Goal: Check status

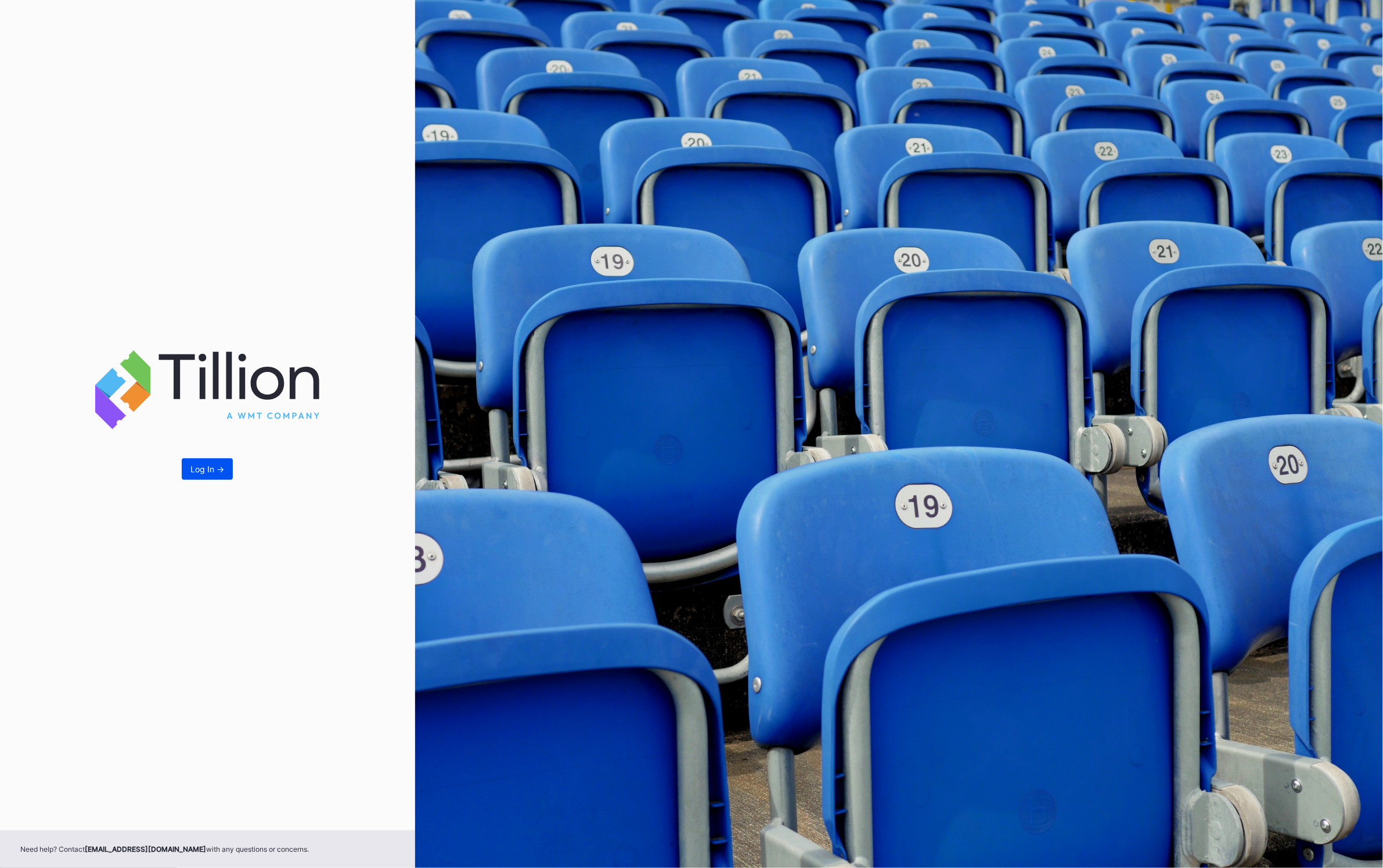
click at [219, 469] on div "Log In ->" at bounding box center [207, 469] width 33 height 10
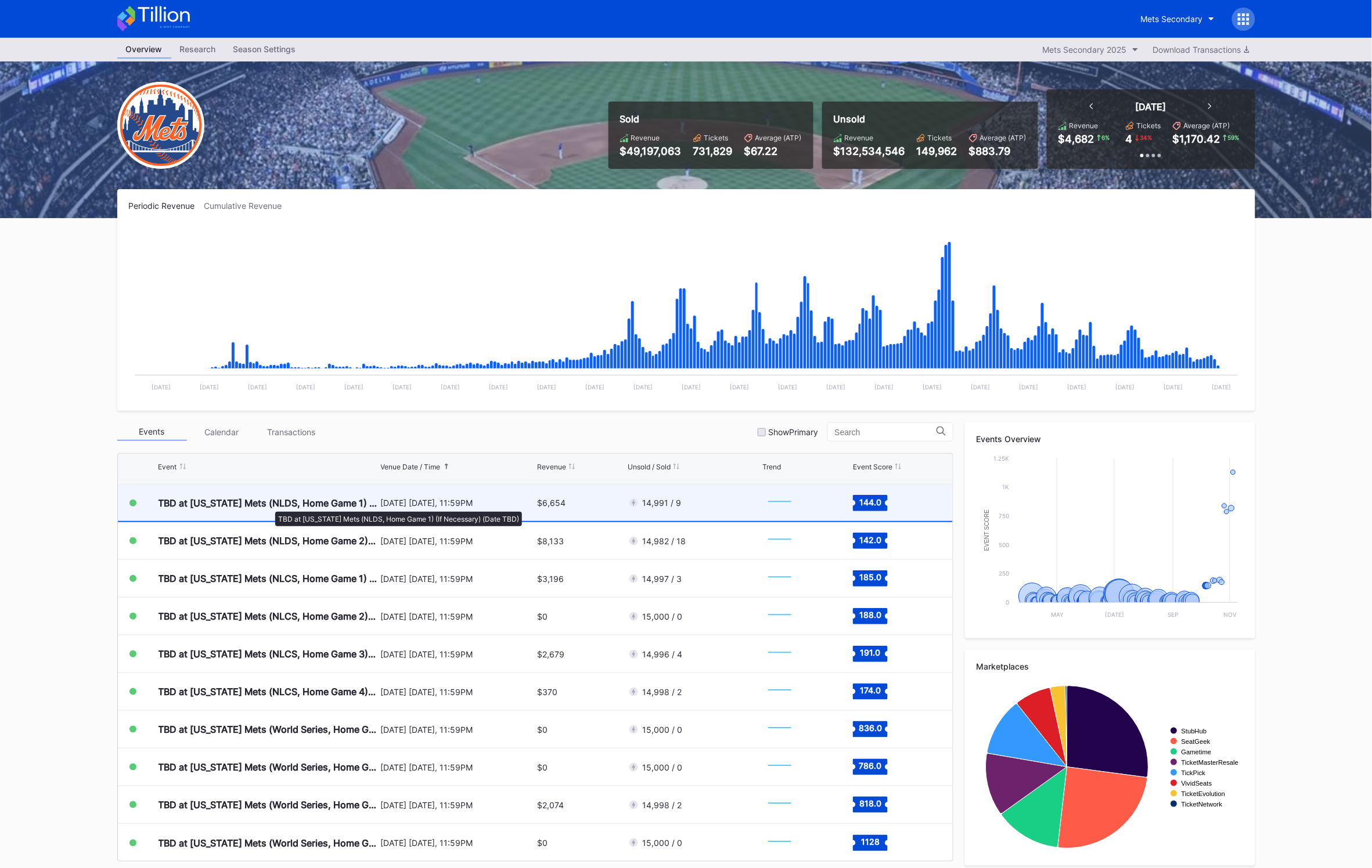
click at [269, 506] on div "TBD at [US_STATE] Mets (NLDS, Home Game 1) (If Necessary) (Date TBD)" at bounding box center [269, 503] width 220 height 11
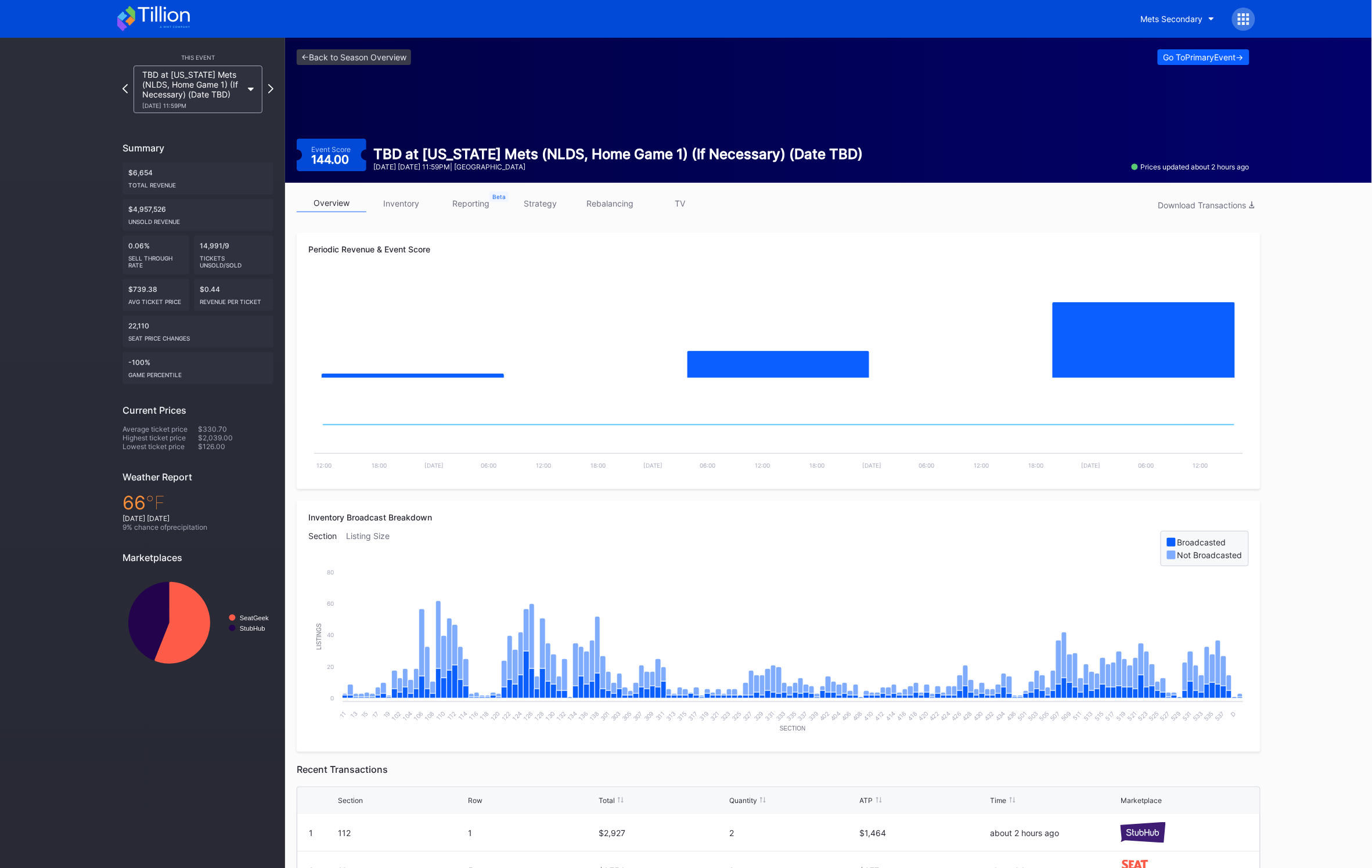
scroll to position [1, 0]
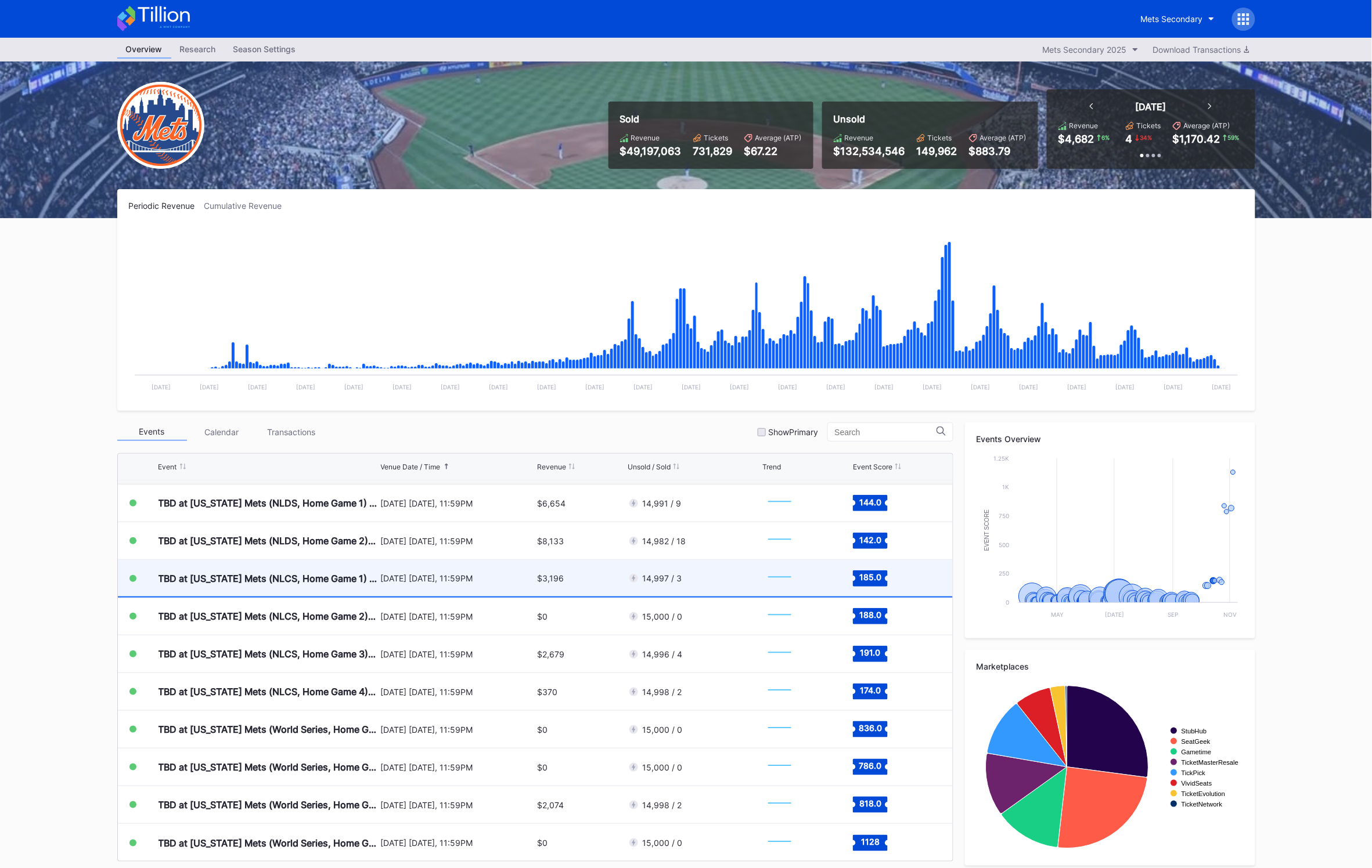
scroll to position [10, 0]
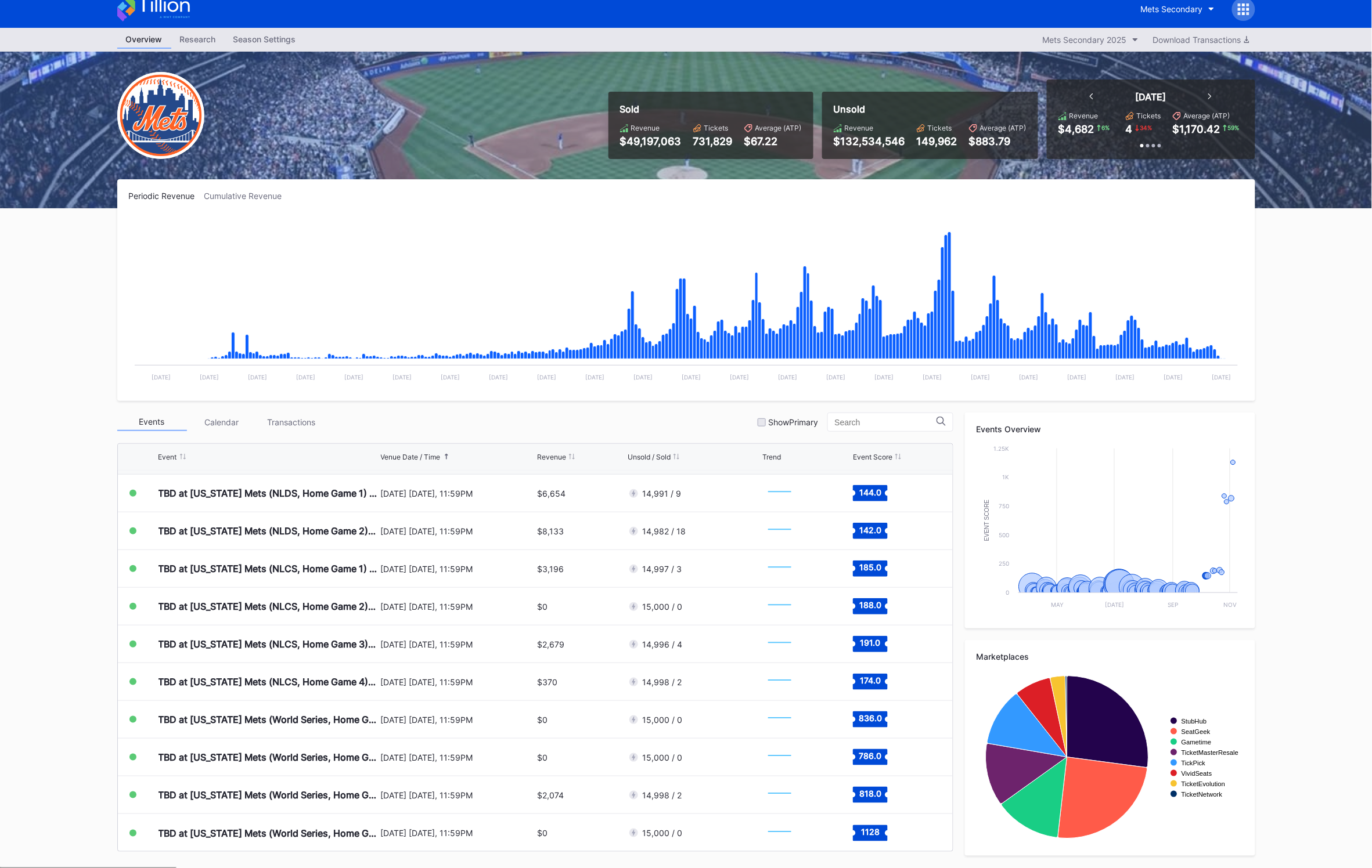
click at [223, 426] on div "Calendar" at bounding box center [222, 422] width 70 height 18
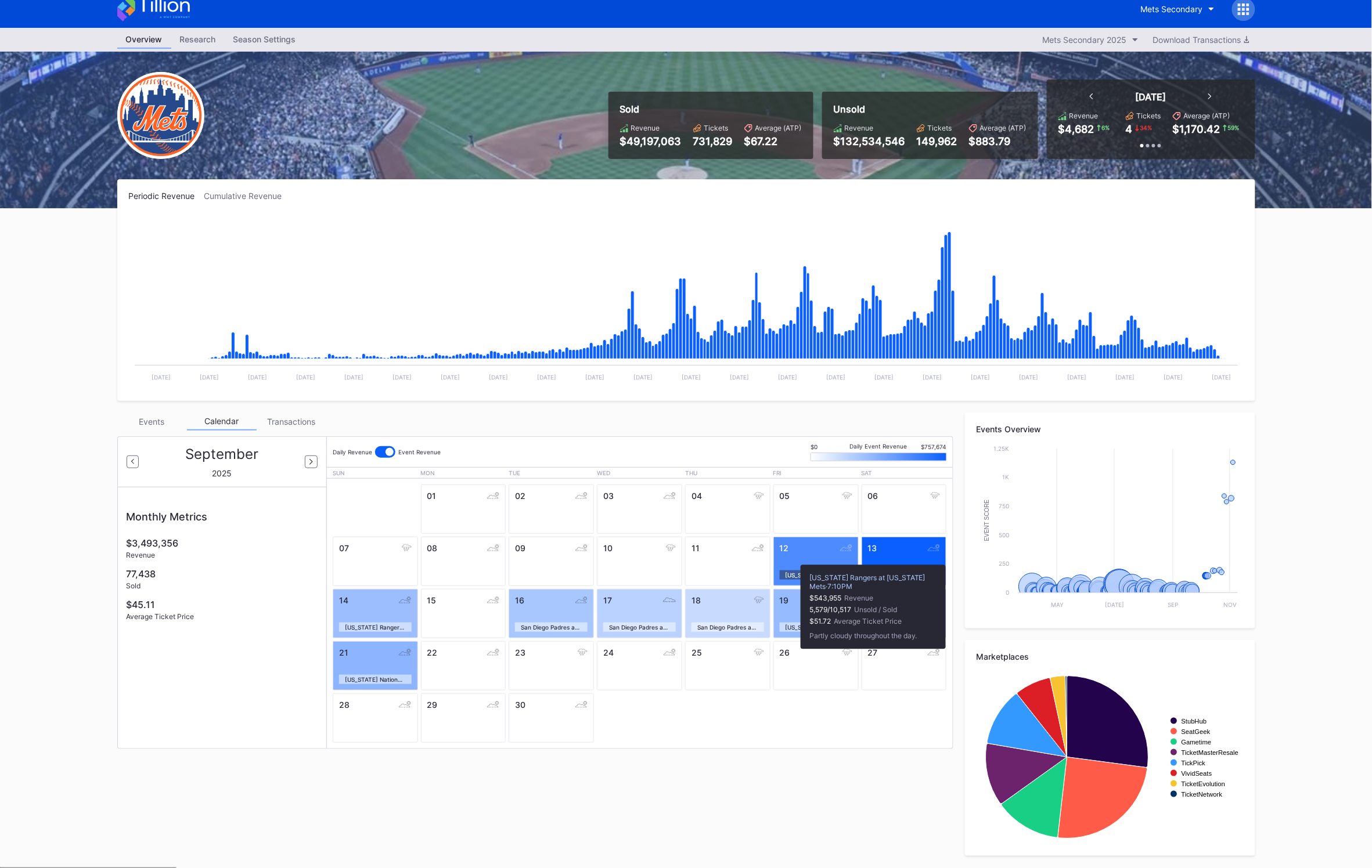
click at [795, 559] on div "12 [US_STATE] Rangers at [US_STATE] Mets" at bounding box center [816, 561] width 85 height 50
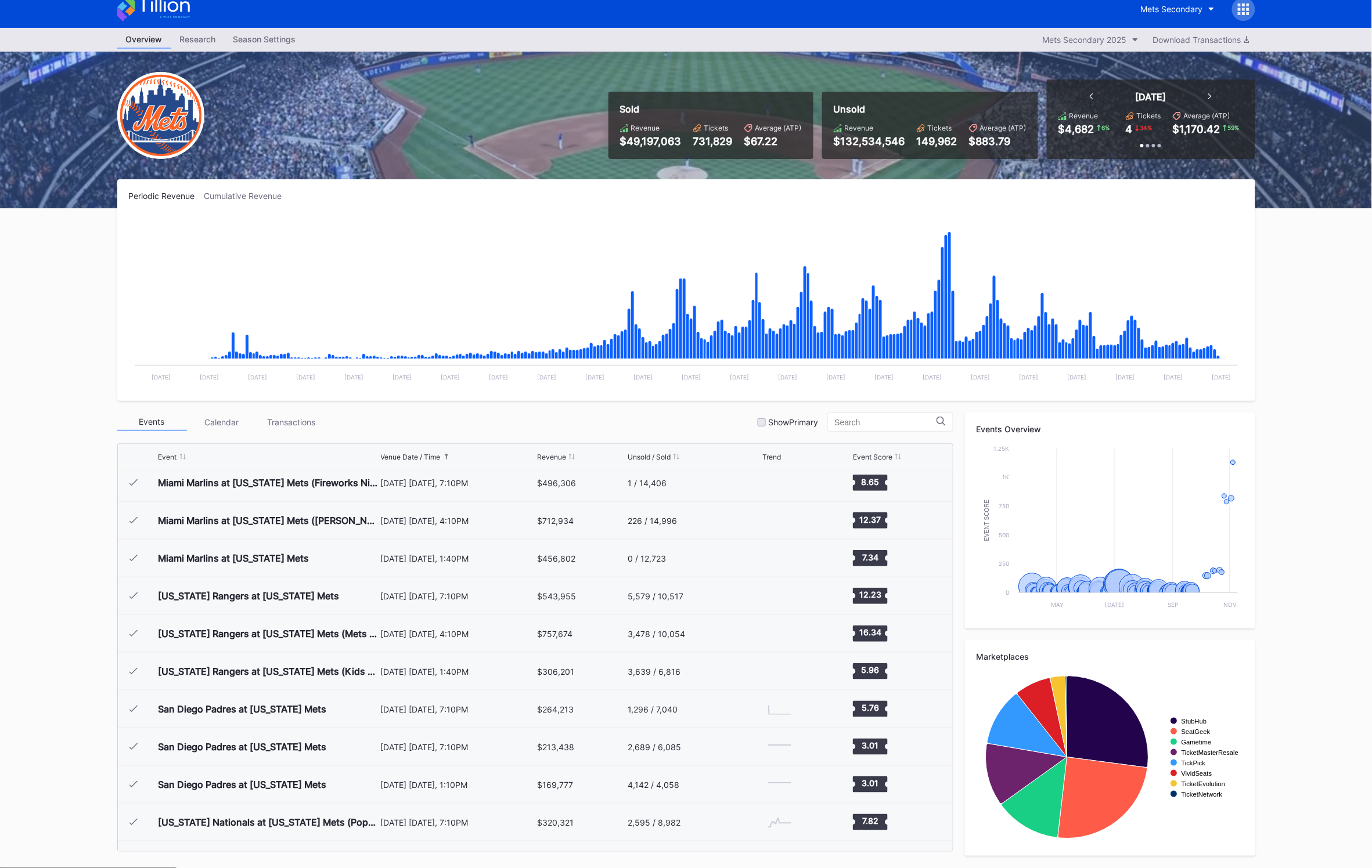
scroll to position [2811, 0]
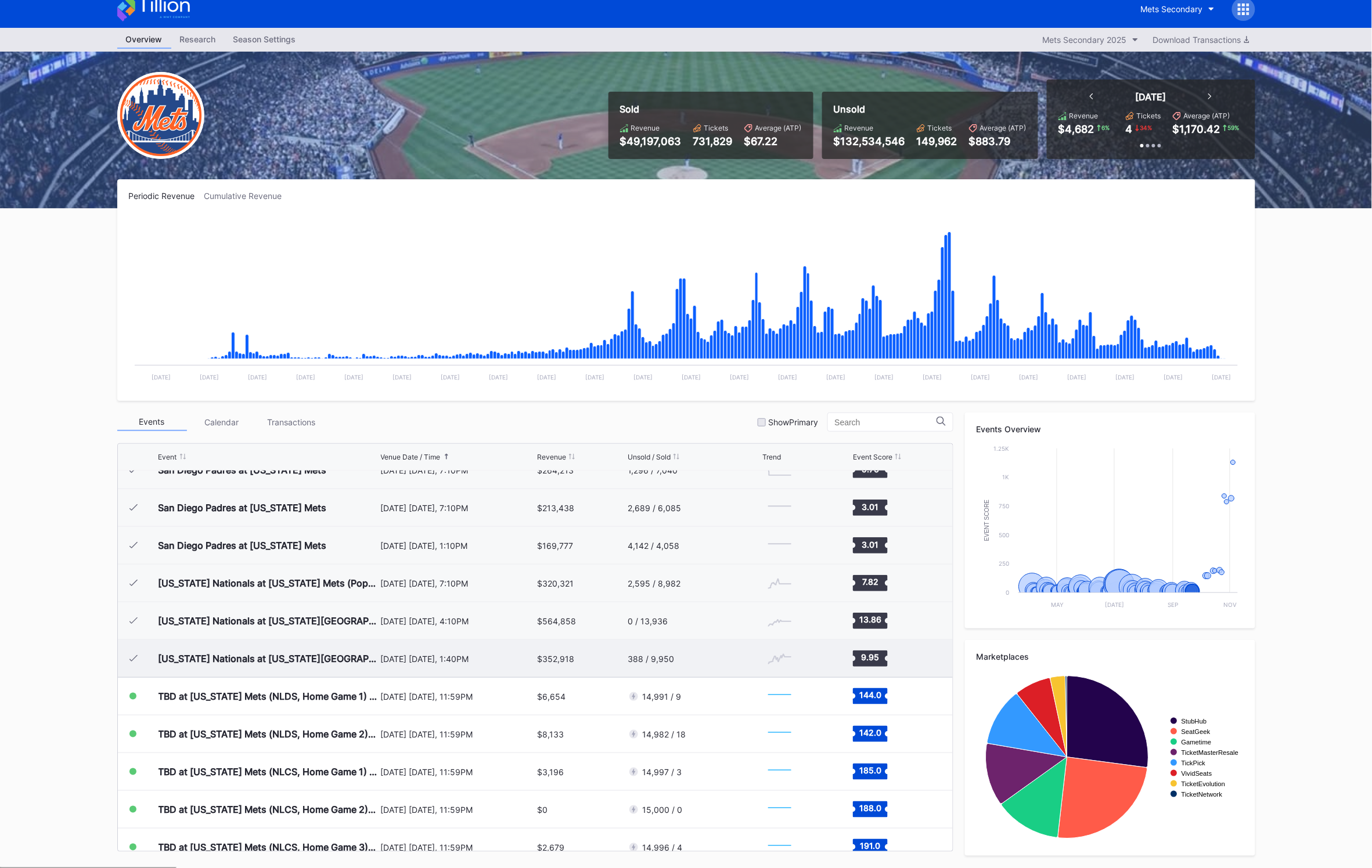
click at [269, 659] on div "[US_STATE] Nationals at [US_STATE][GEOGRAPHIC_DATA]" at bounding box center [269, 659] width 220 height 11
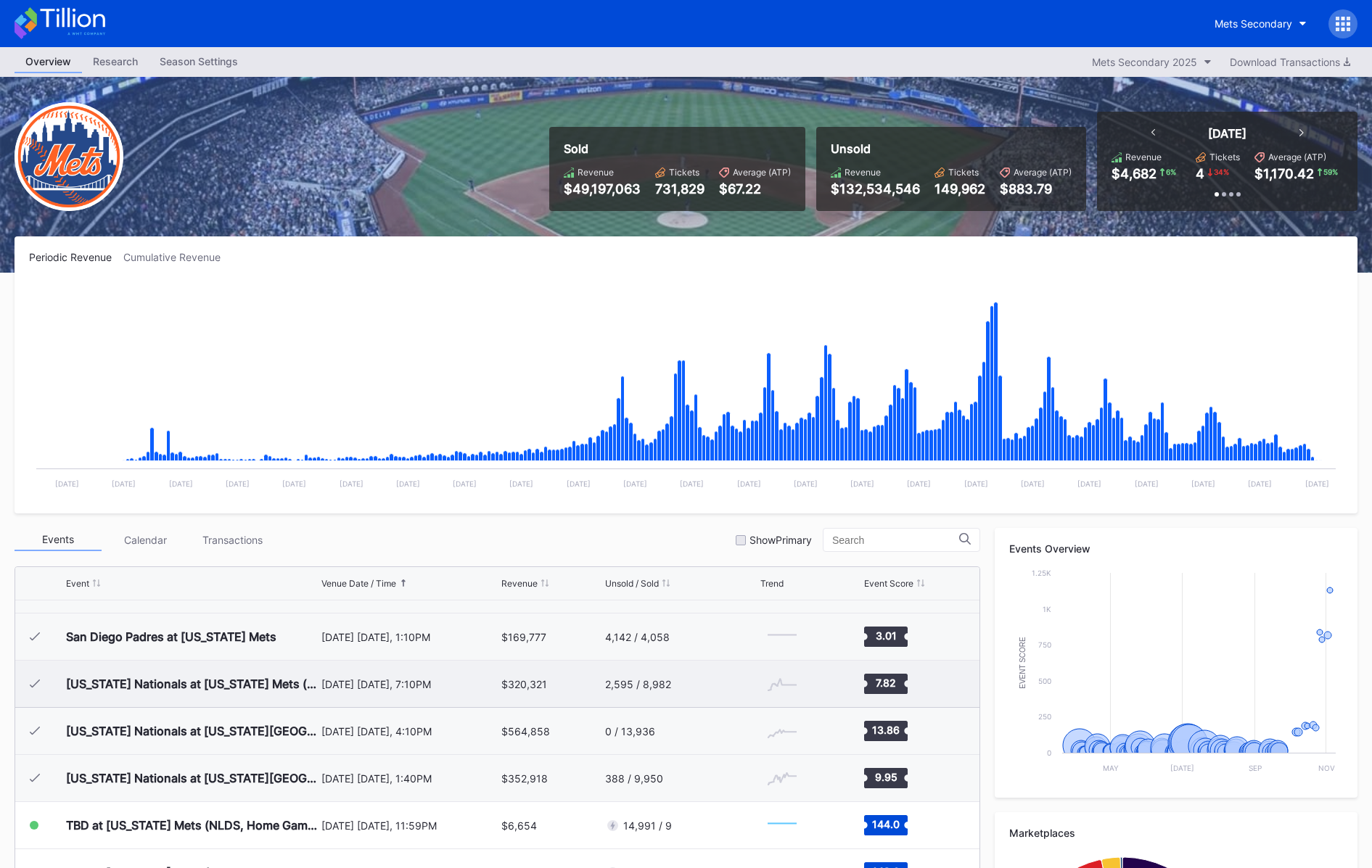
scroll to position [3571, 0]
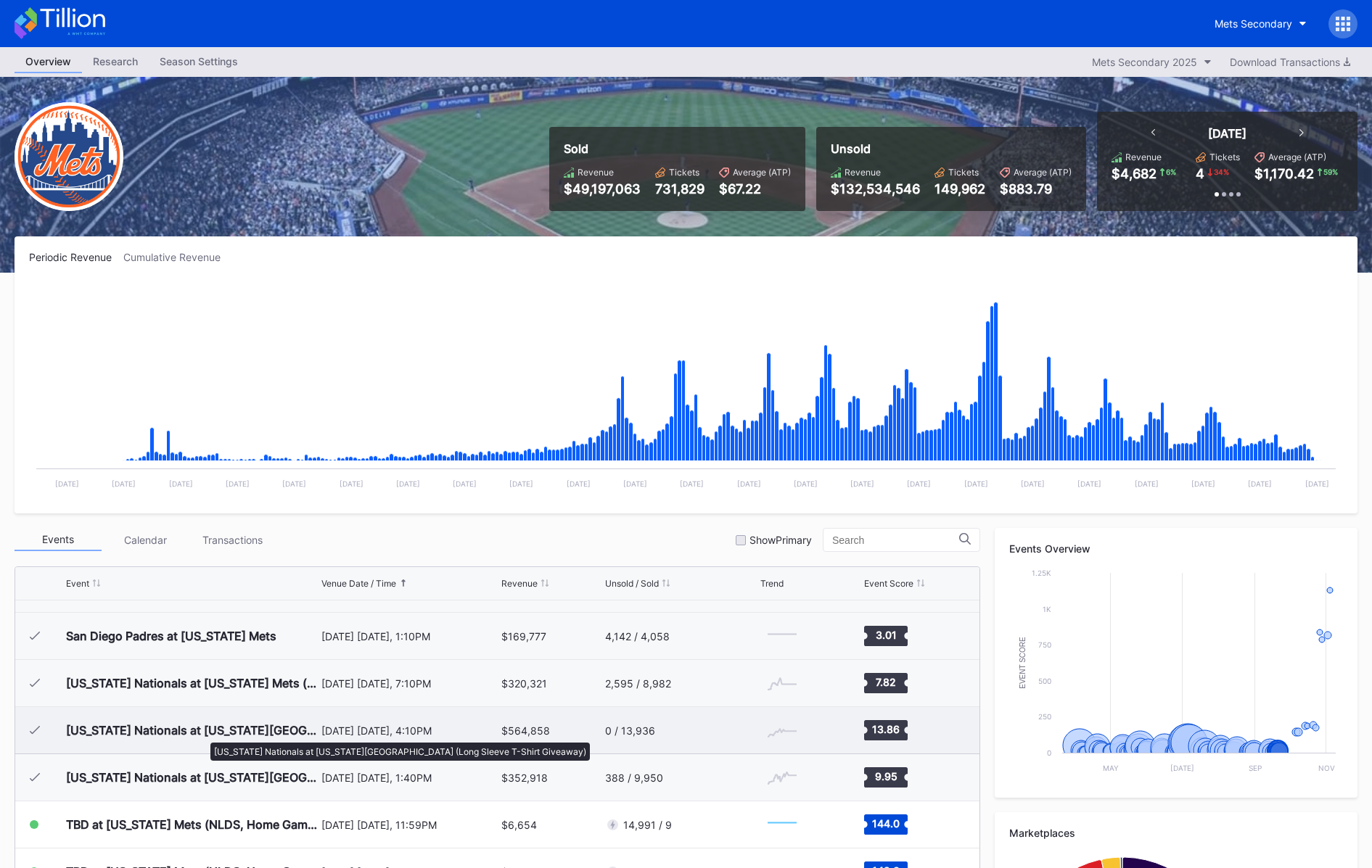
click at [202, 732] on div "[US_STATE] Nationals at [US_STATE][GEOGRAPHIC_DATA] (Long Sleeve T-Shirt Giveaw…" at bounding box center [192, 730] width 252 height 14
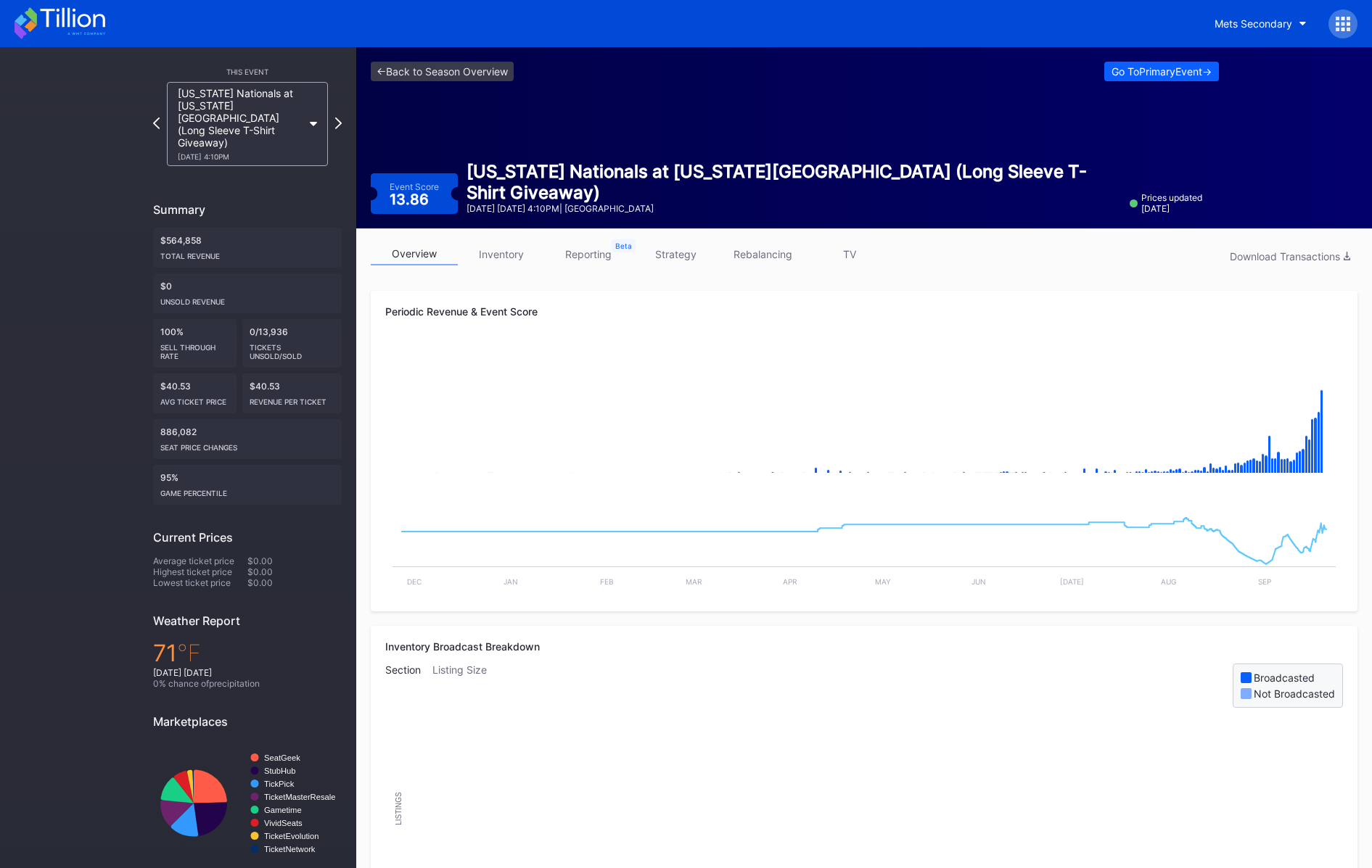
click at [510, 254] on link "inventory" at bounding box center [501, 254] width 87 height 23
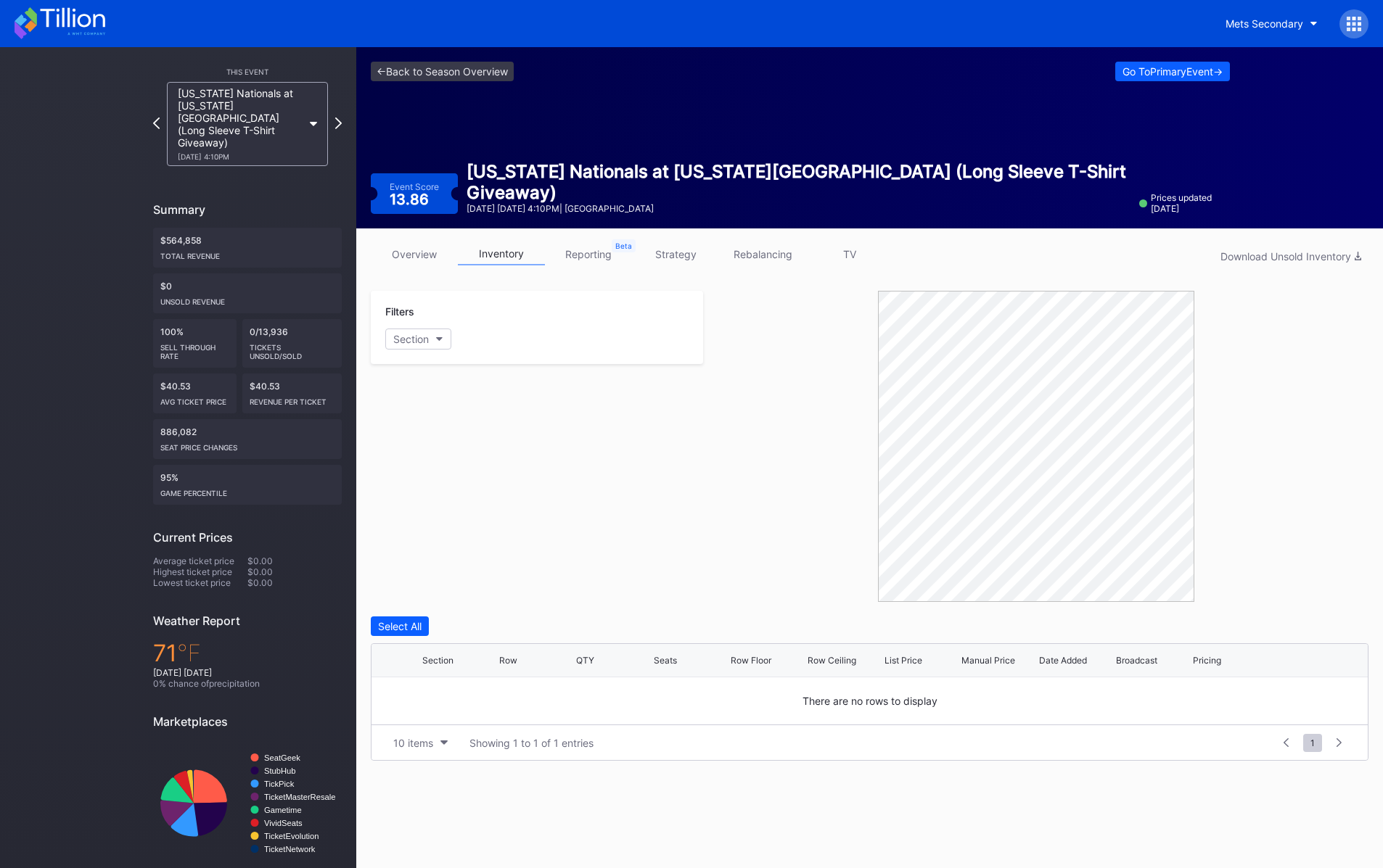
click at [571, 253] on link "reporting" at bounding box center [588, 254] width 87 height 23
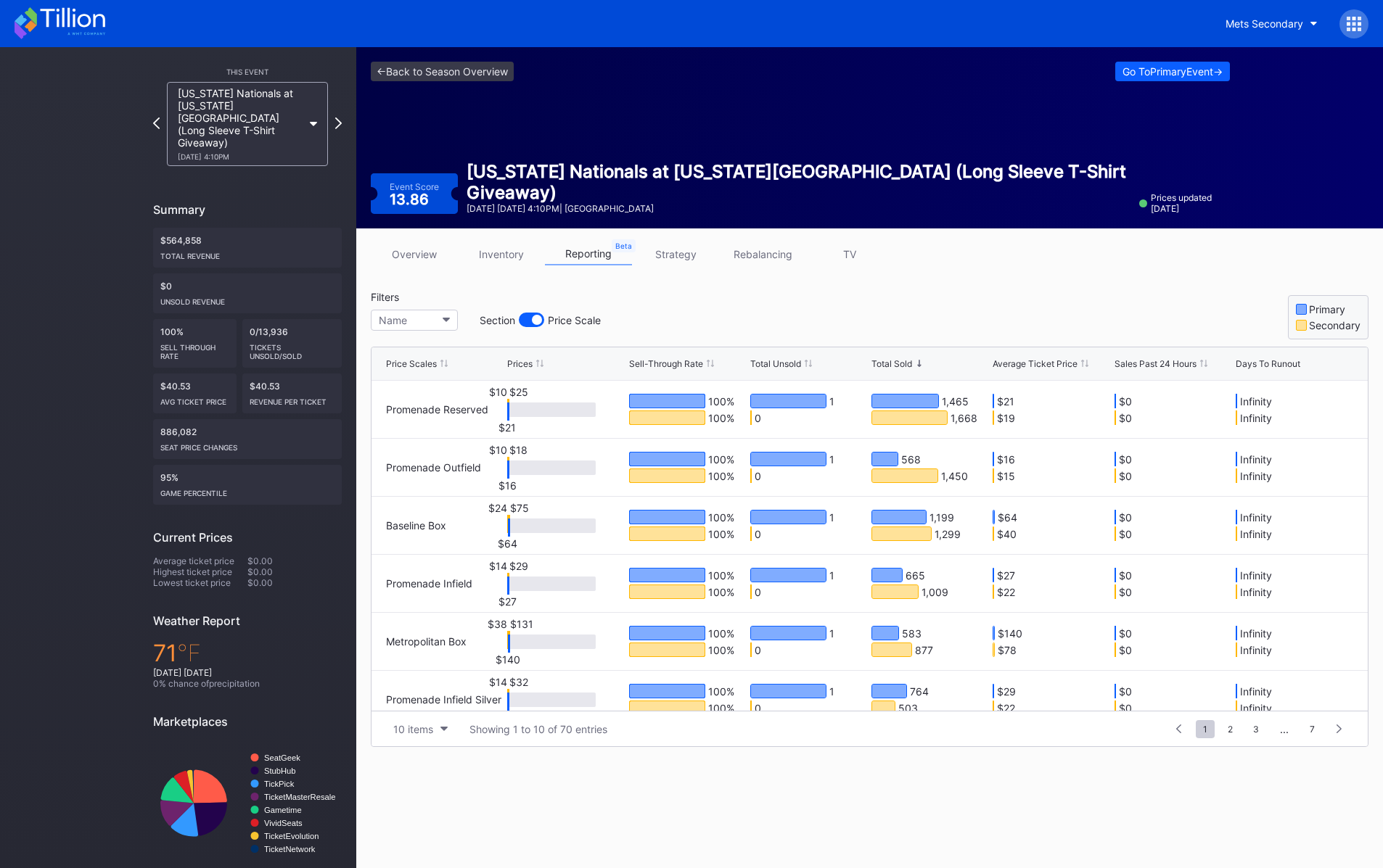
scroll to position [8, 0]
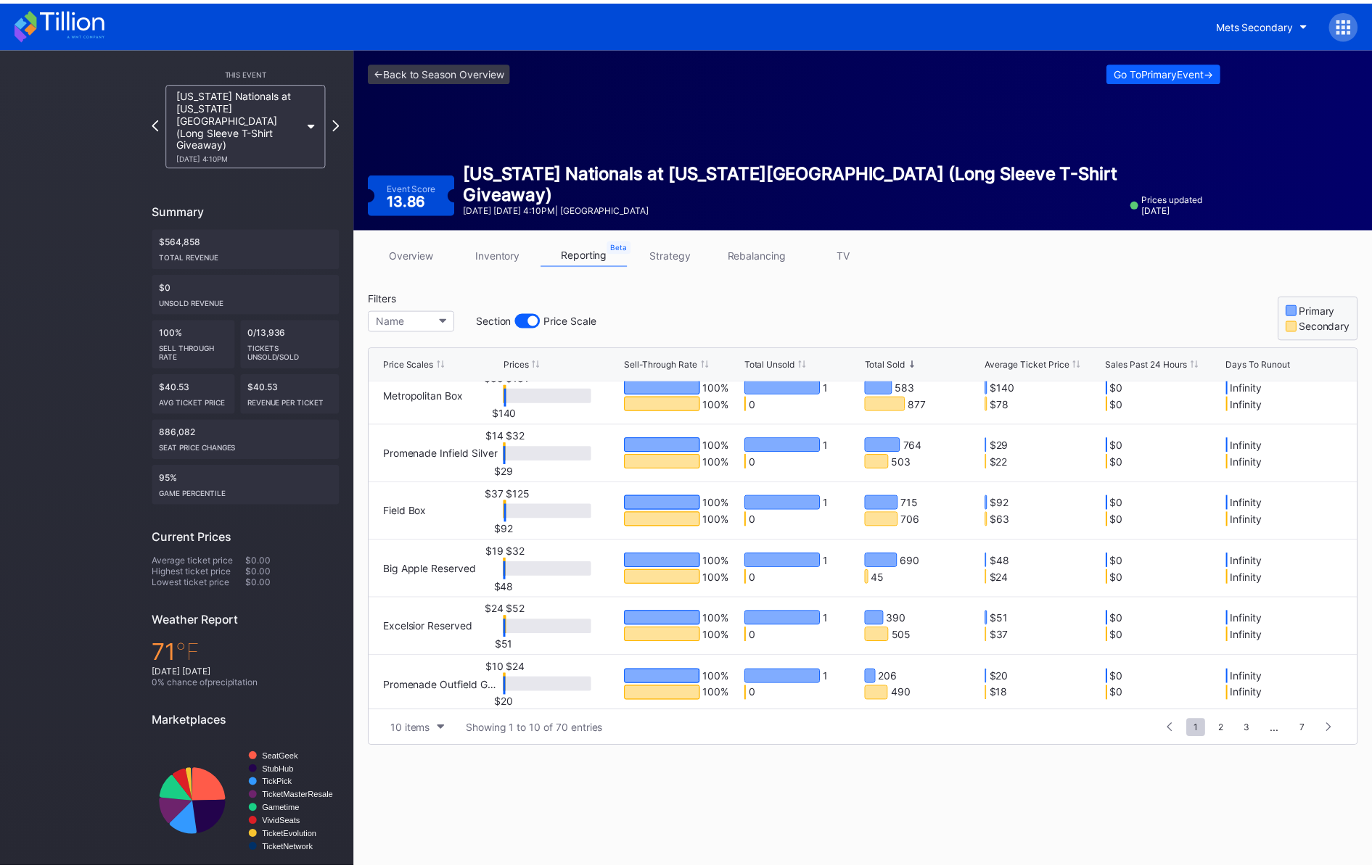
scroll to position [250, 0]
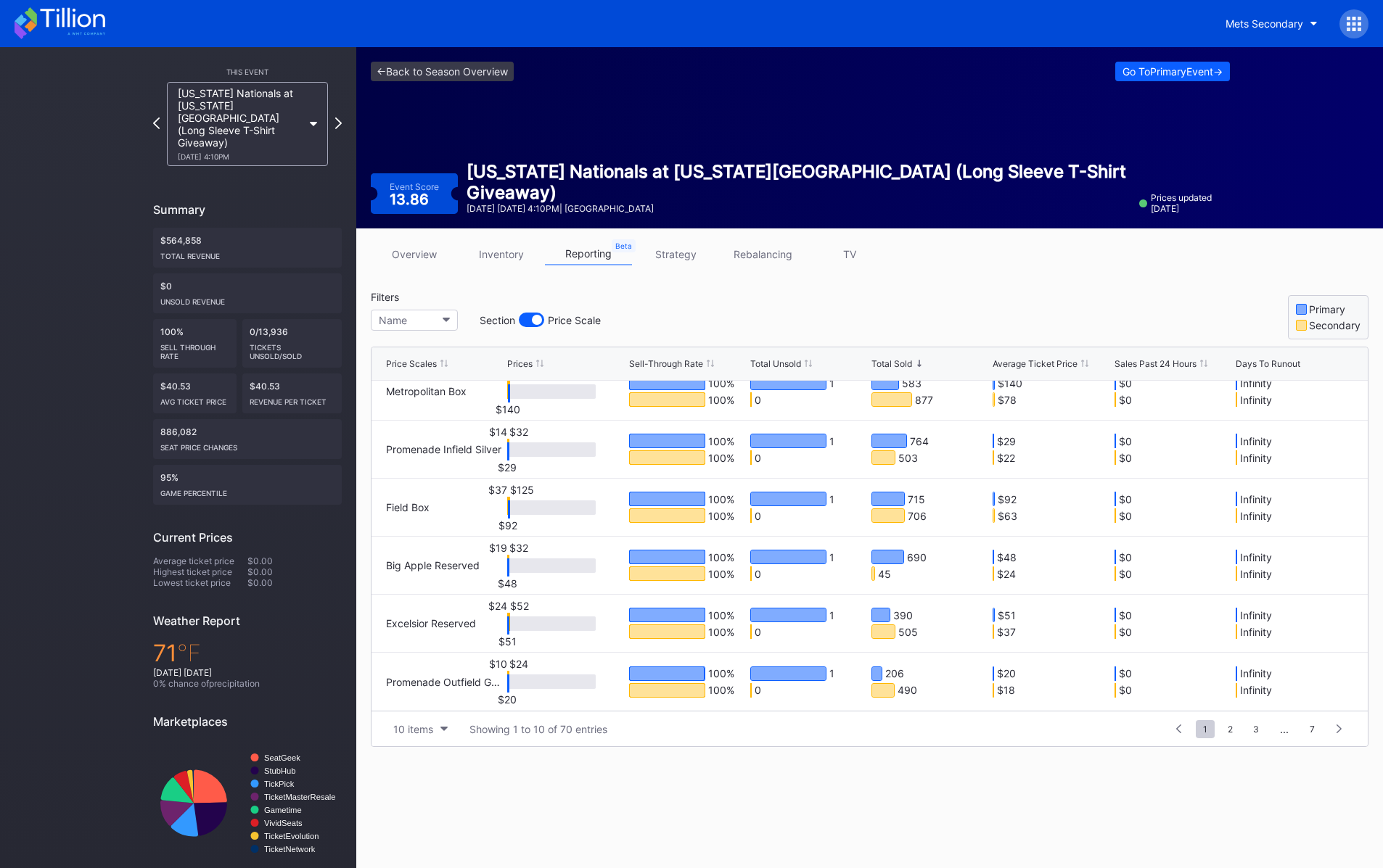
click at [683, 262] on link "strategy" at bounding box center [675, 254] width 87 height 23
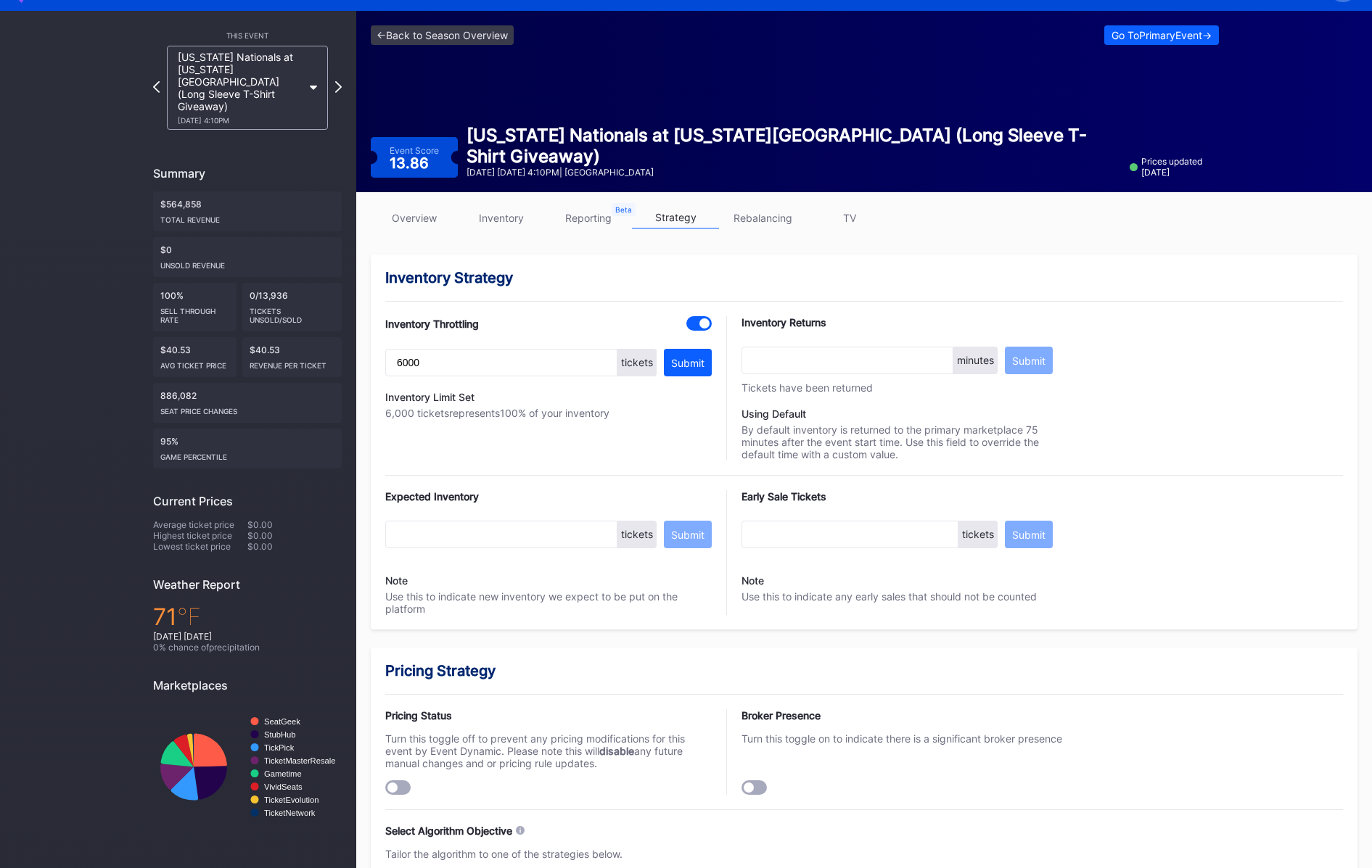
scroll to position [37, 0]
click at [845, 221] on link "TV" at bounding box center [850, 217] width 87 height 23
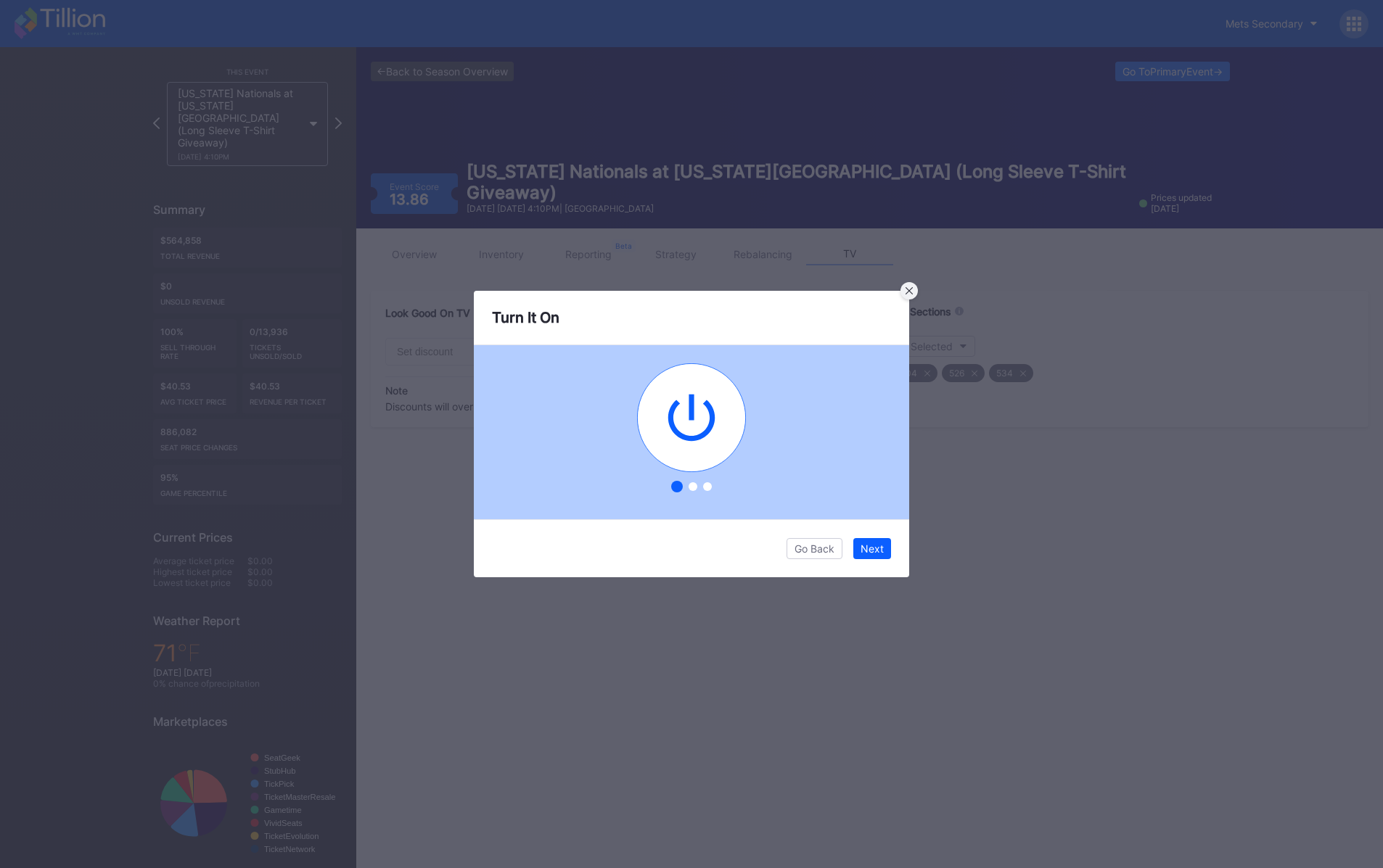
click at [912, 287] on icon at bounding box center [909, 290] width 8 height 8
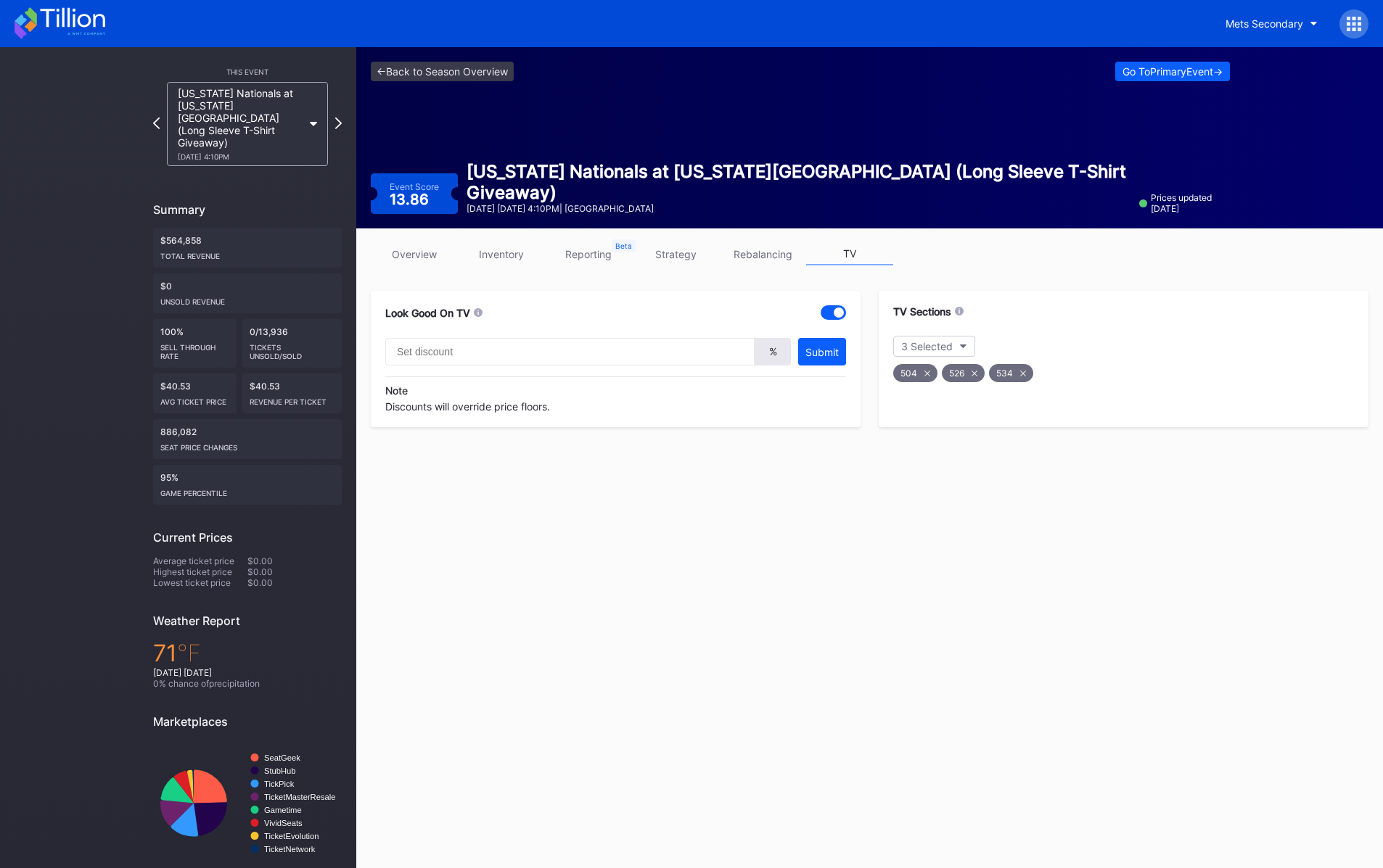
click at [785, 253] on link "rebalancing" at bounding box center [762, 254] width 87 height 23
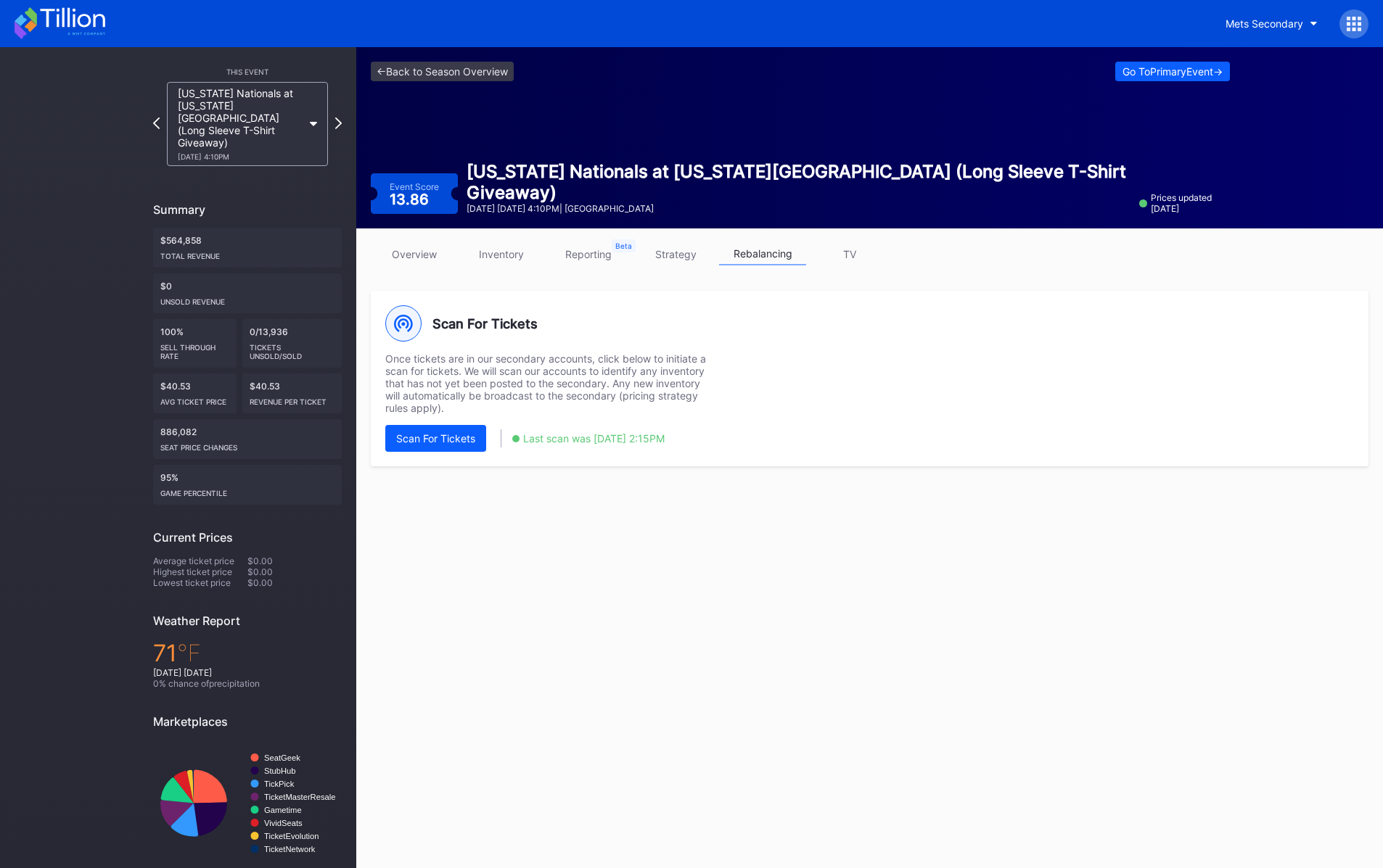
click at [658, 254] on link "strategy" at bounding box center [675, 254] width 87 height 23
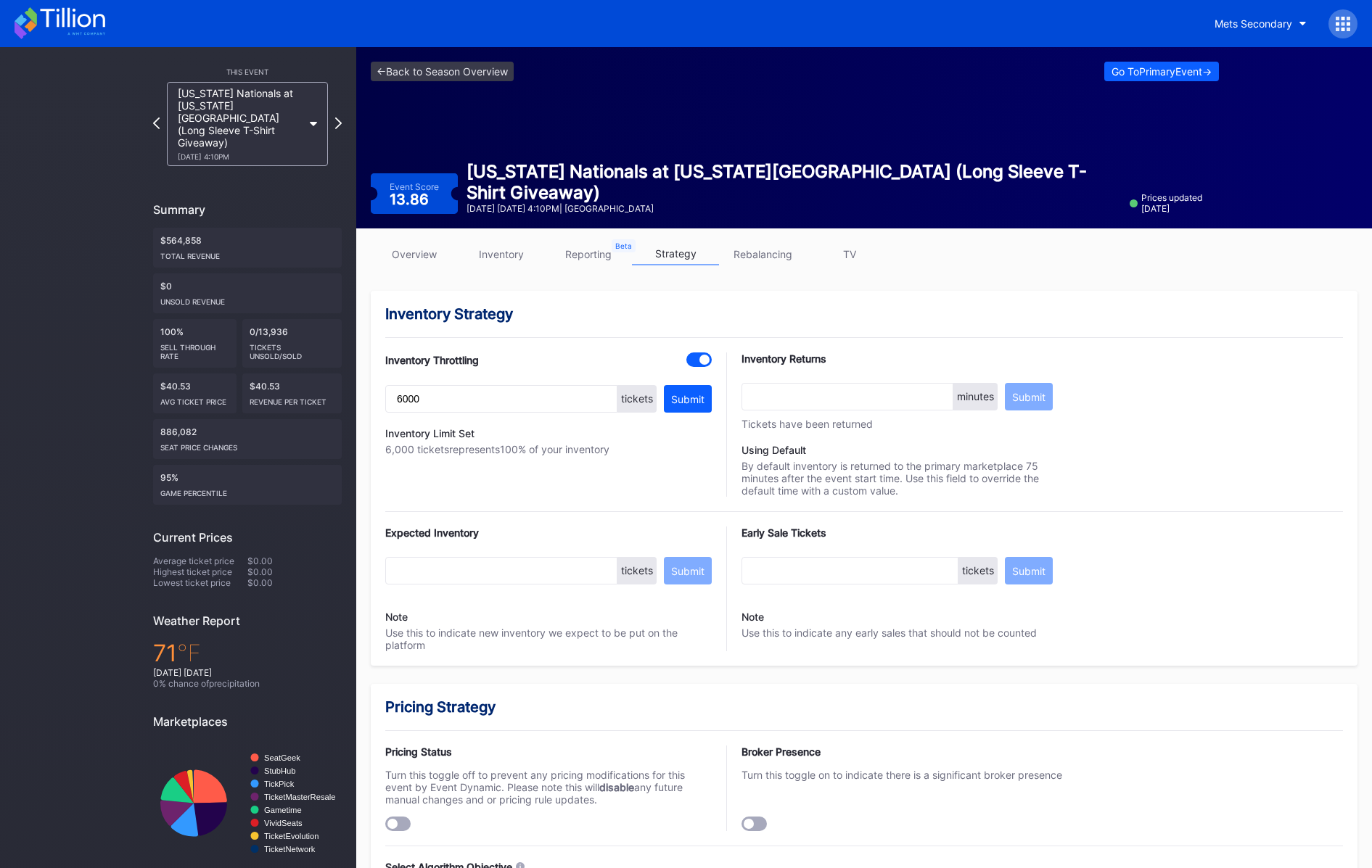
click at [1350, 33] on div at bounding box center [1343, 23] width 29 height 29
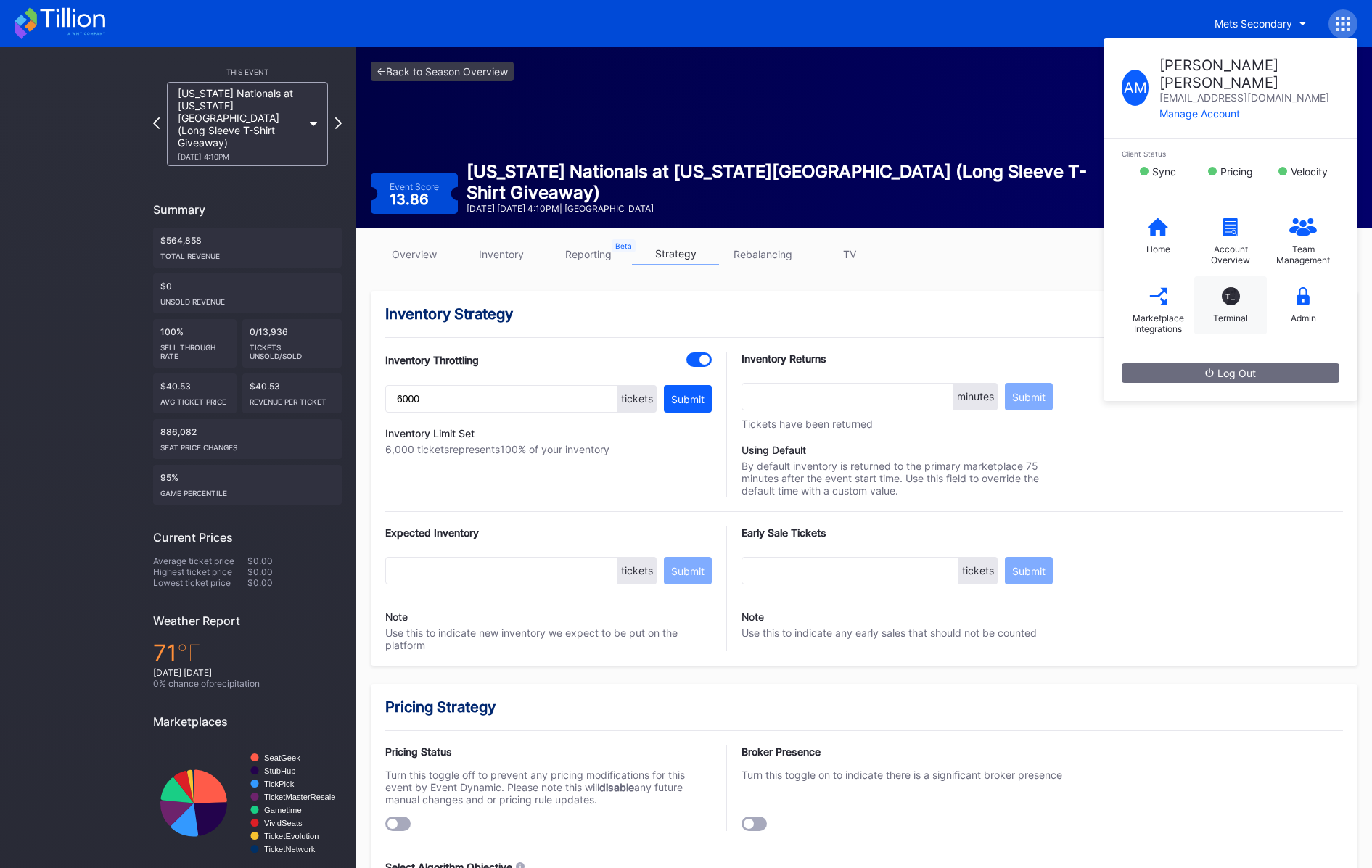
click at [1238, 287] on div "T_ Terminal" at bounding box center [1231, 304] width 73 height 58
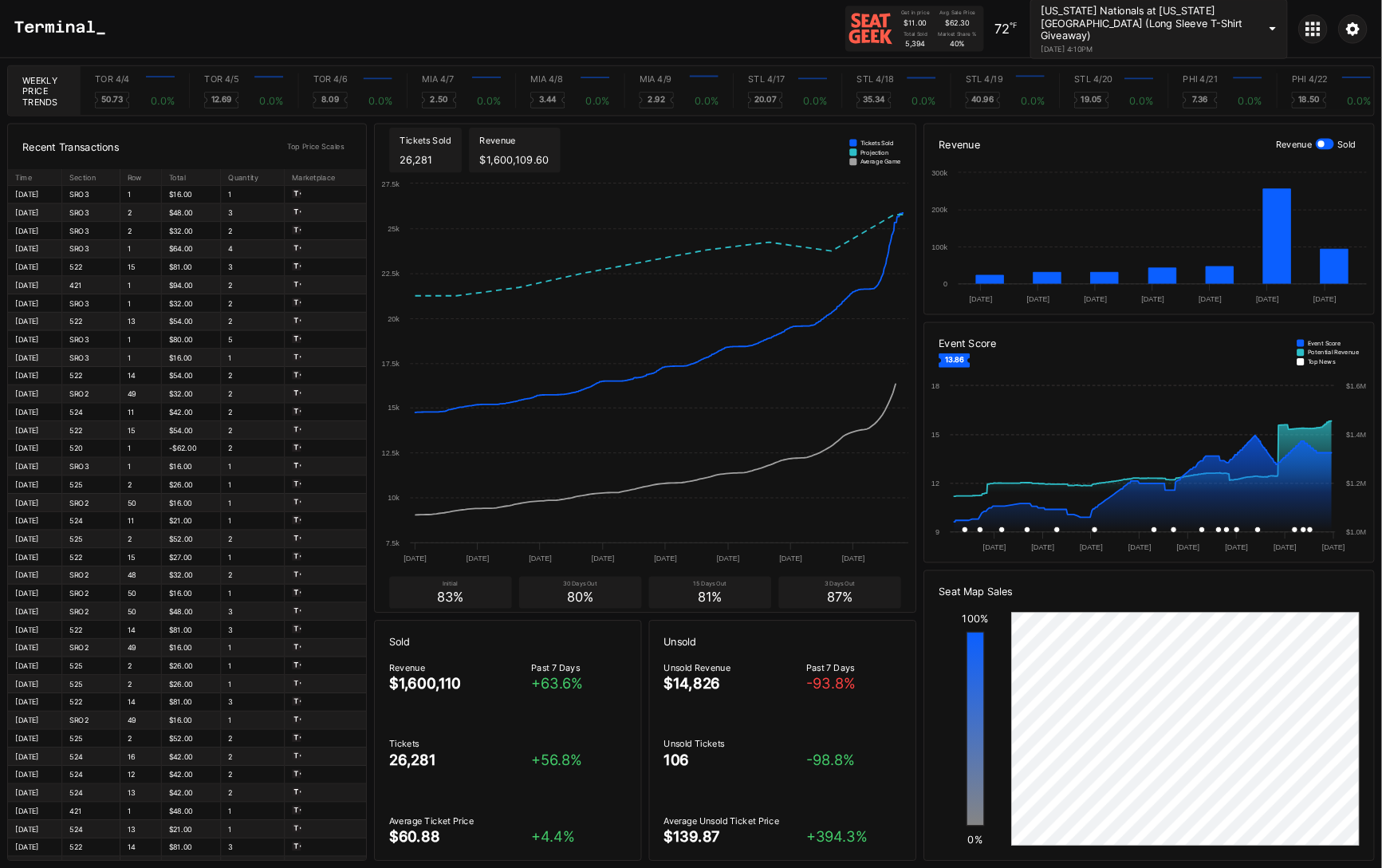
scroll to position [0, 9343]
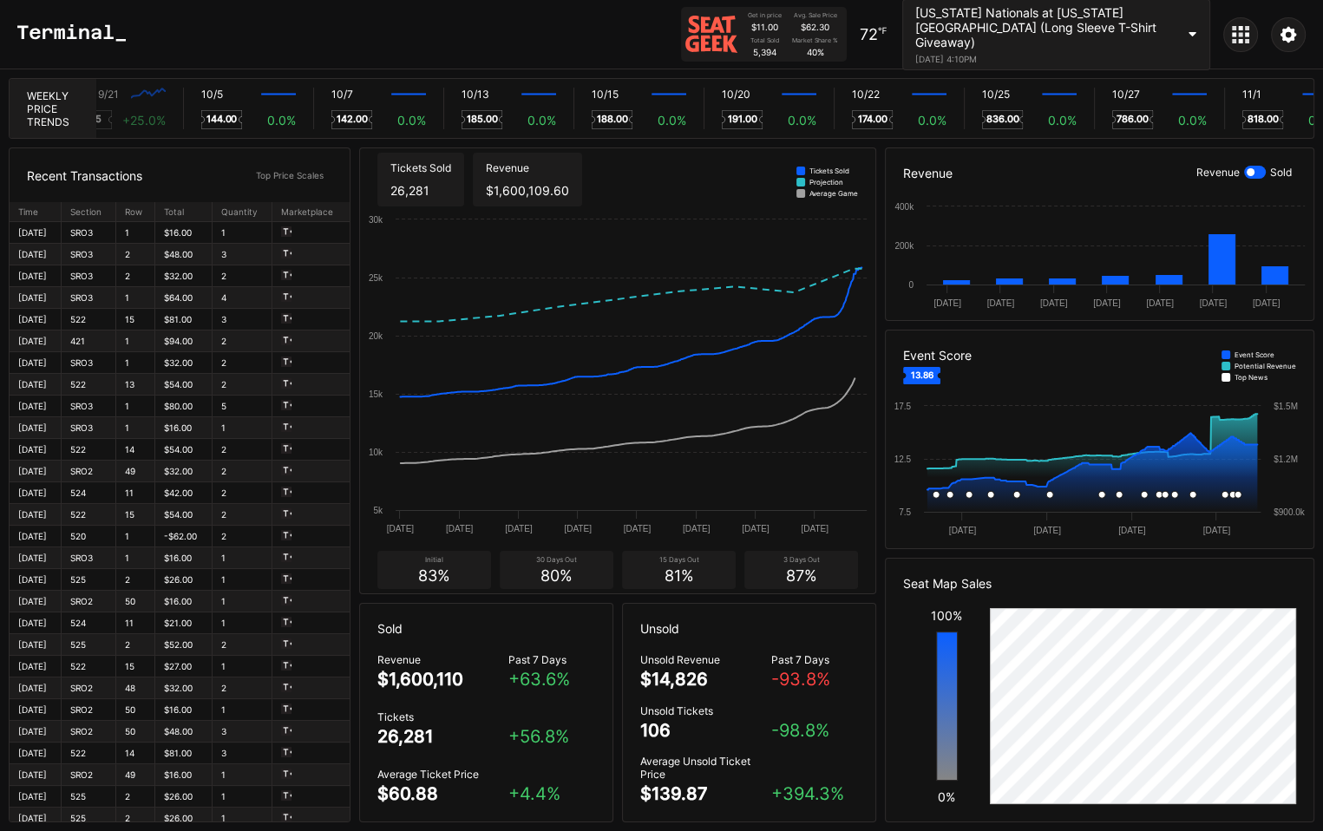
click at [1188, 36] on icon at bounding box center [1192, 34] width 9 height 5
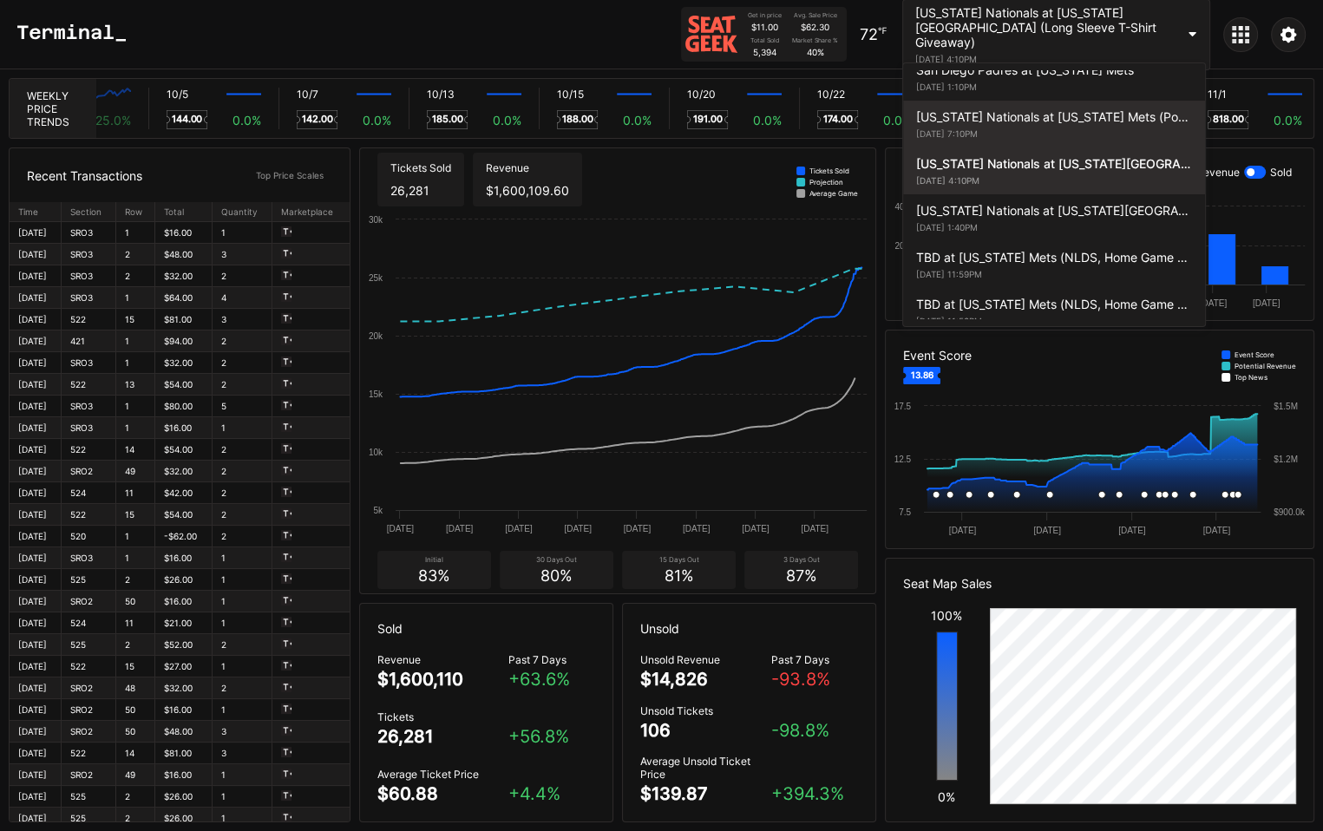
scroll to position [0, 10356]
click at [1014, 128] on div "September 19, 2025 7:10PM" at bounding box center [1054, 133] width 276 height 10
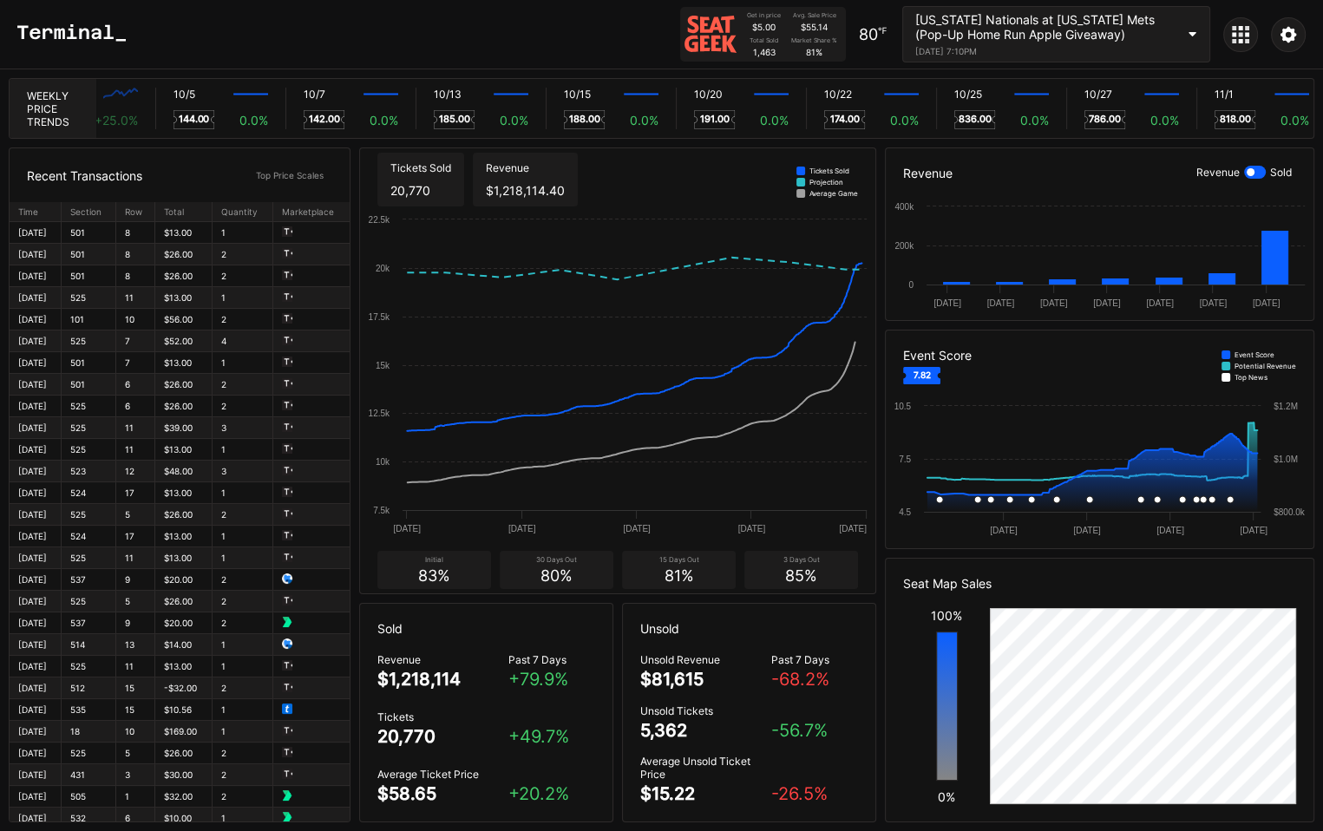
click at [1262, 174] on div at bounding box center [1255, 172] width 22 height 13
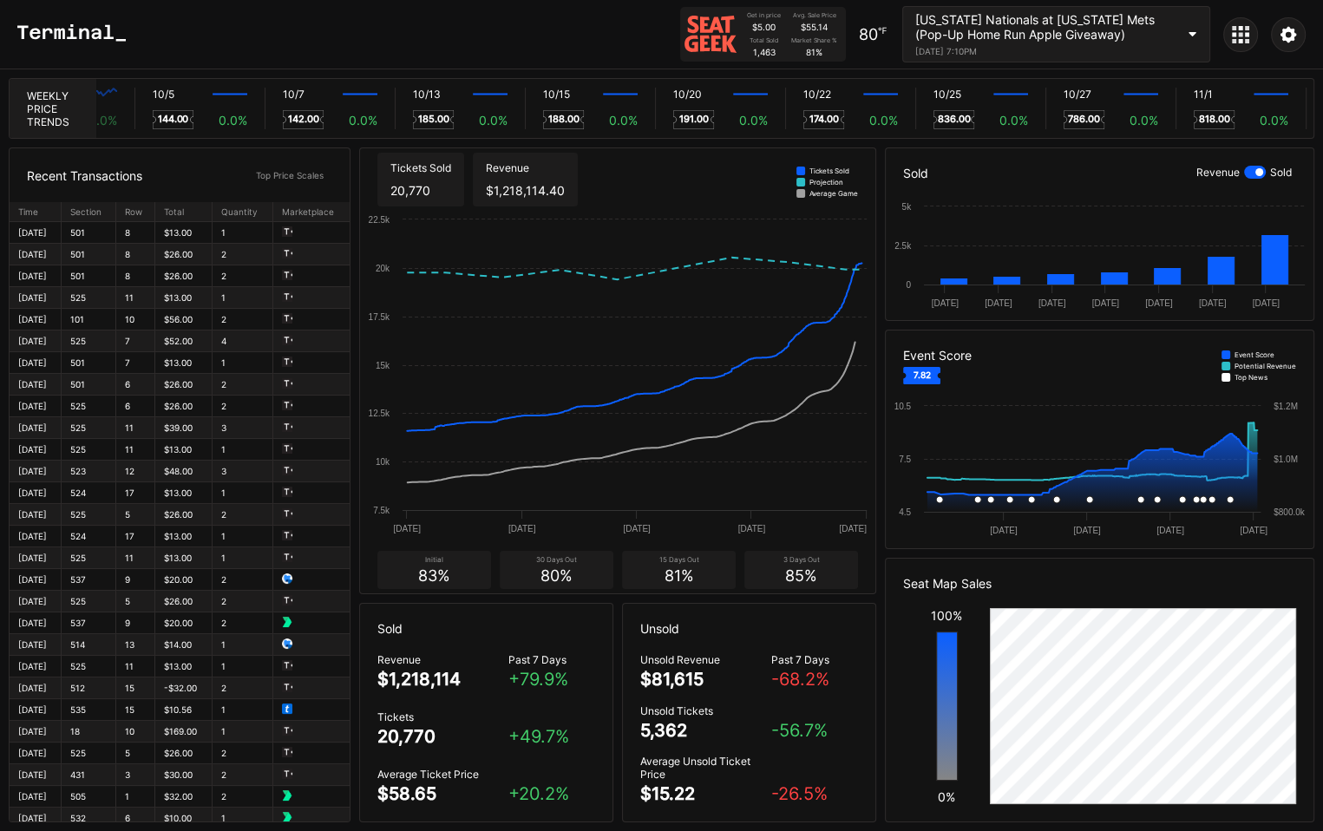
click at [1250, 173] on div at bounding box center [1255, 172] width 22 height 13
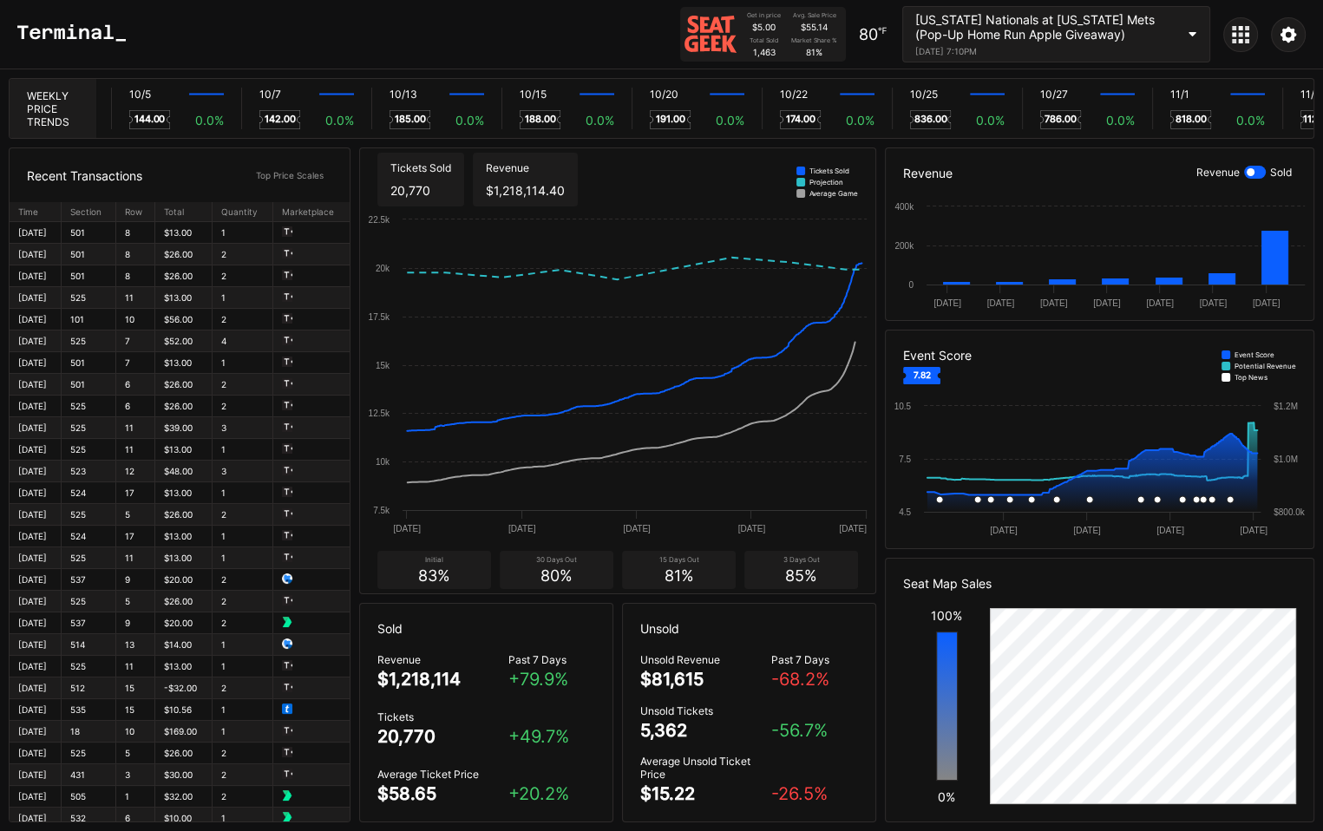
click at [1256, 173] on div at bounding box center [1255, 172] width 22 height 13
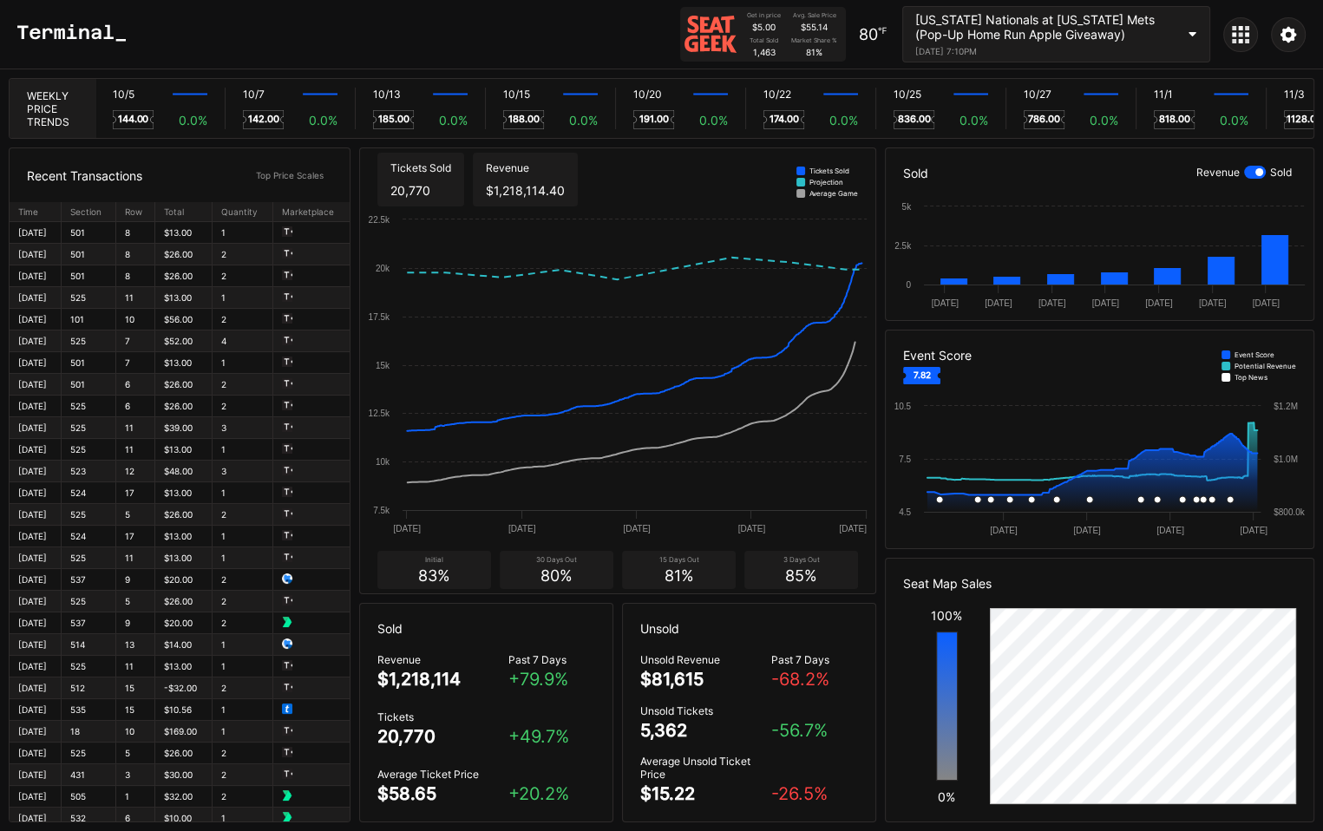
click at [1251, 173] on div at bounding box center [1255, 172] width 22 height 13
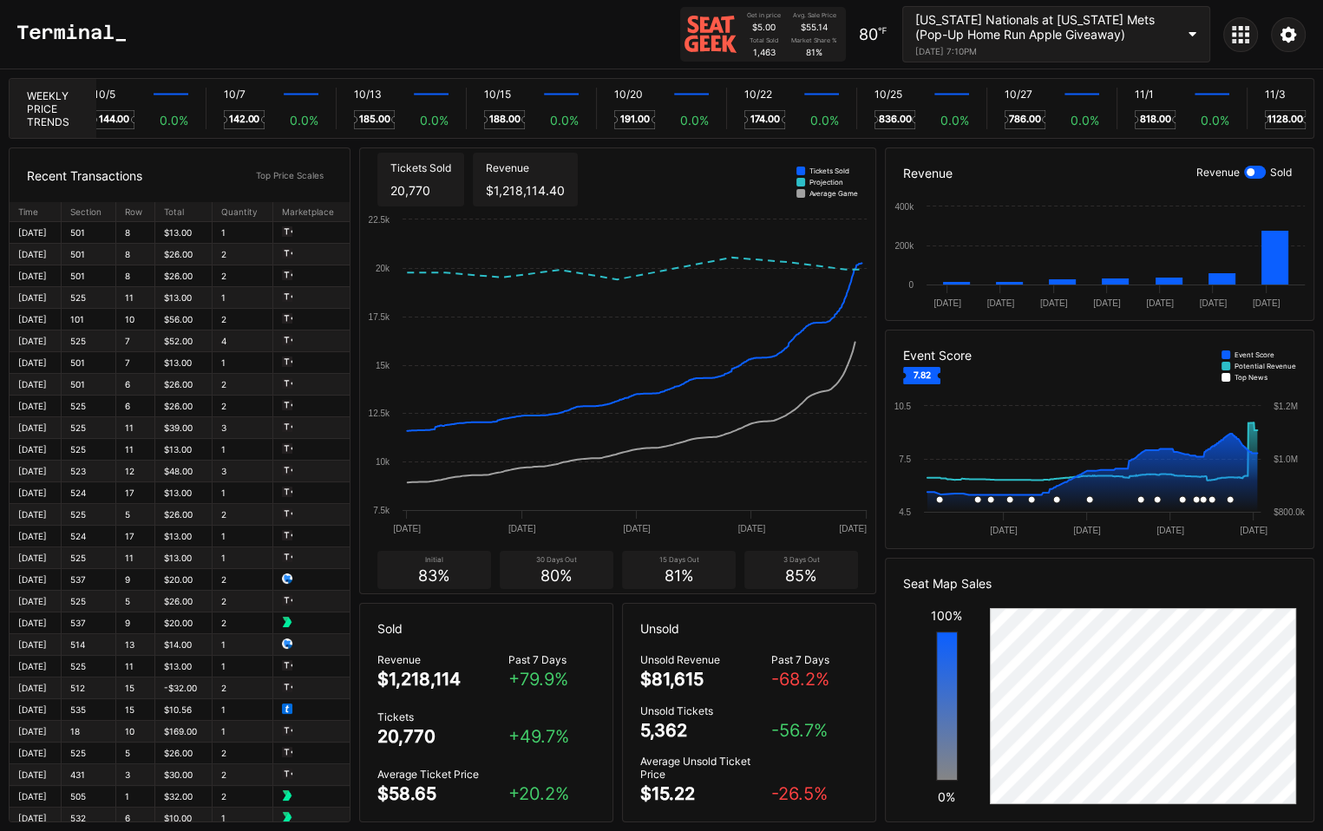
click at [1189, 26] on div "Washington Nationals at New York Mets (Pop-Up Home Run Apple Giveaway) Septembe…" at bounding box center [1056, 34] width 308 height 56
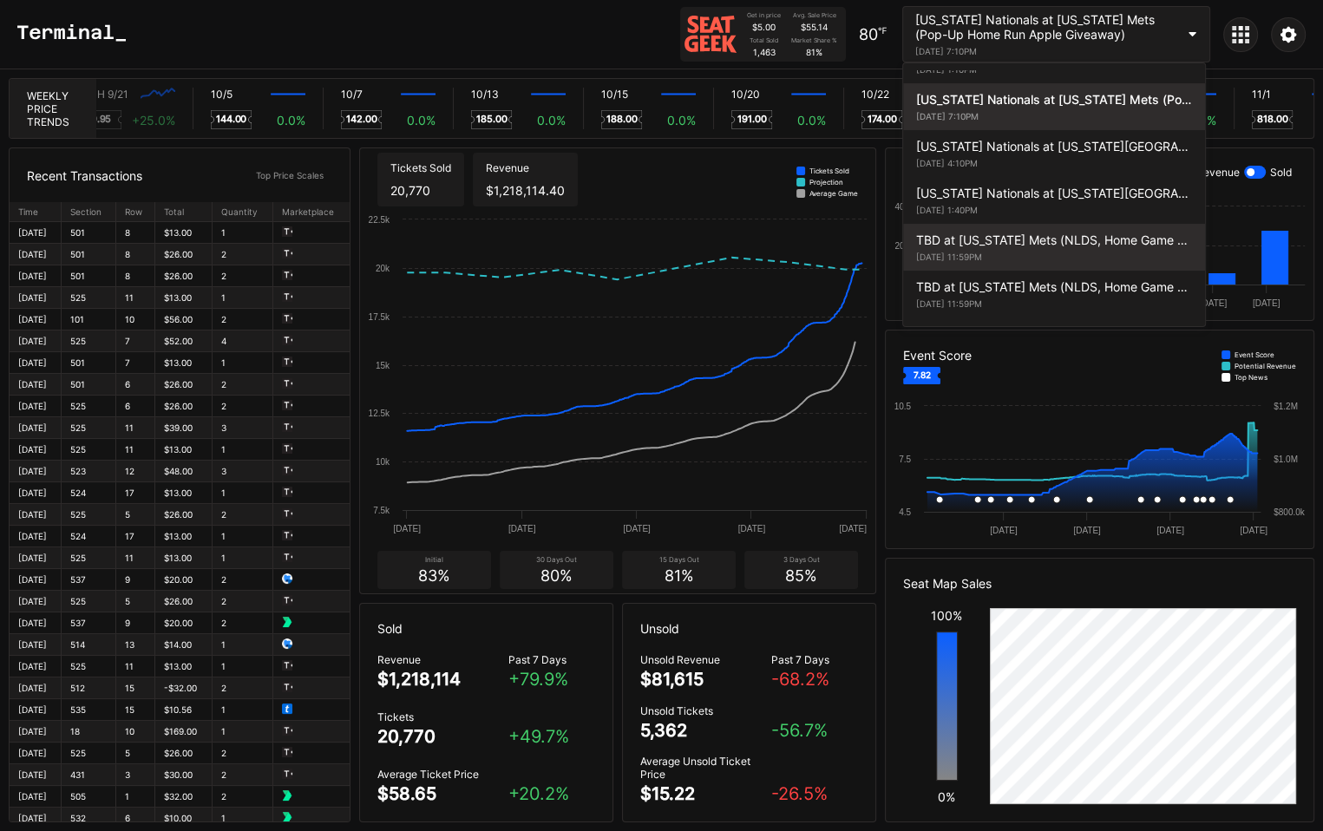
scroll to position [0, 10313]
click at [1059, 232] on div "TBD at [US_STATE] Mets (NLDS, Home Game 1) (If Necessary) (Date TBD)" at bounding box center [1054, 239] width 276 height 15
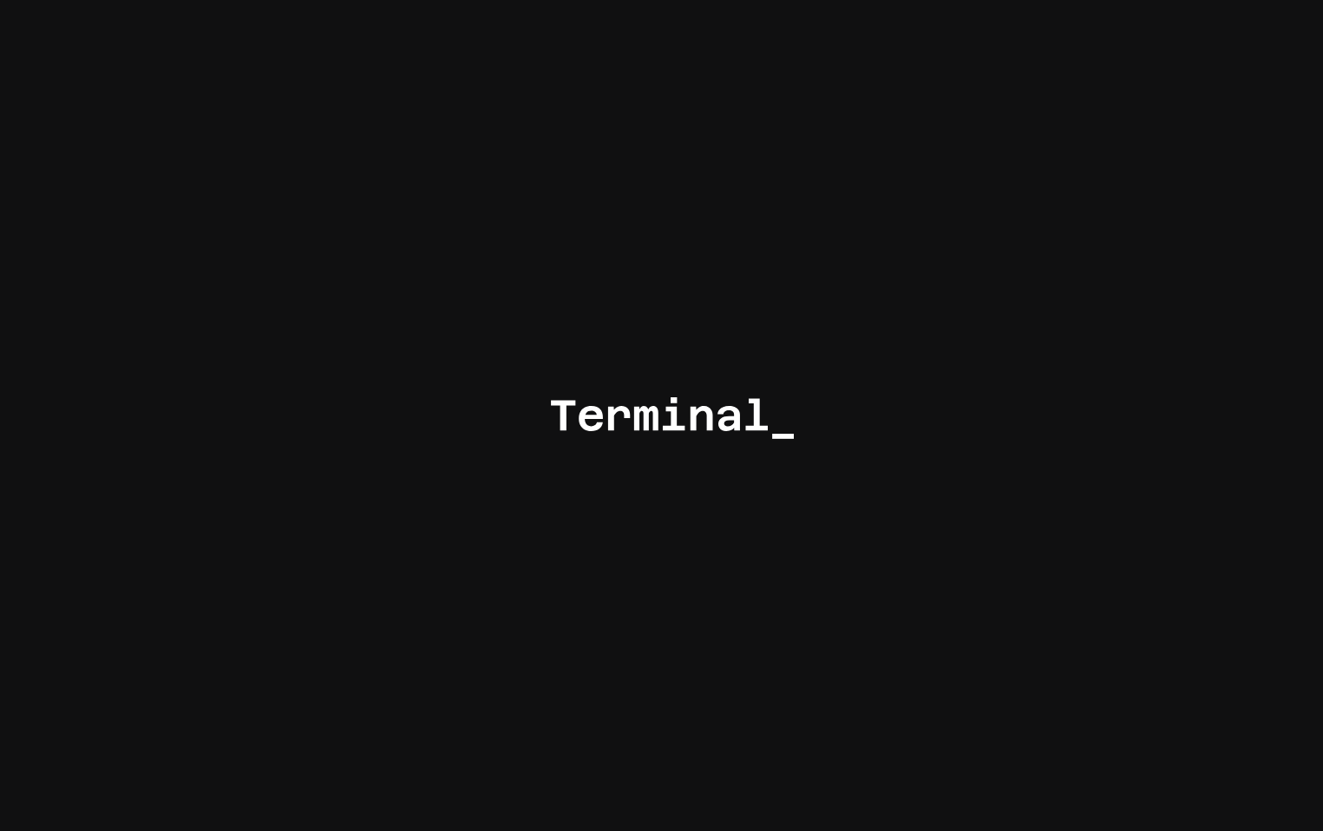
scroll to position [0, 0]
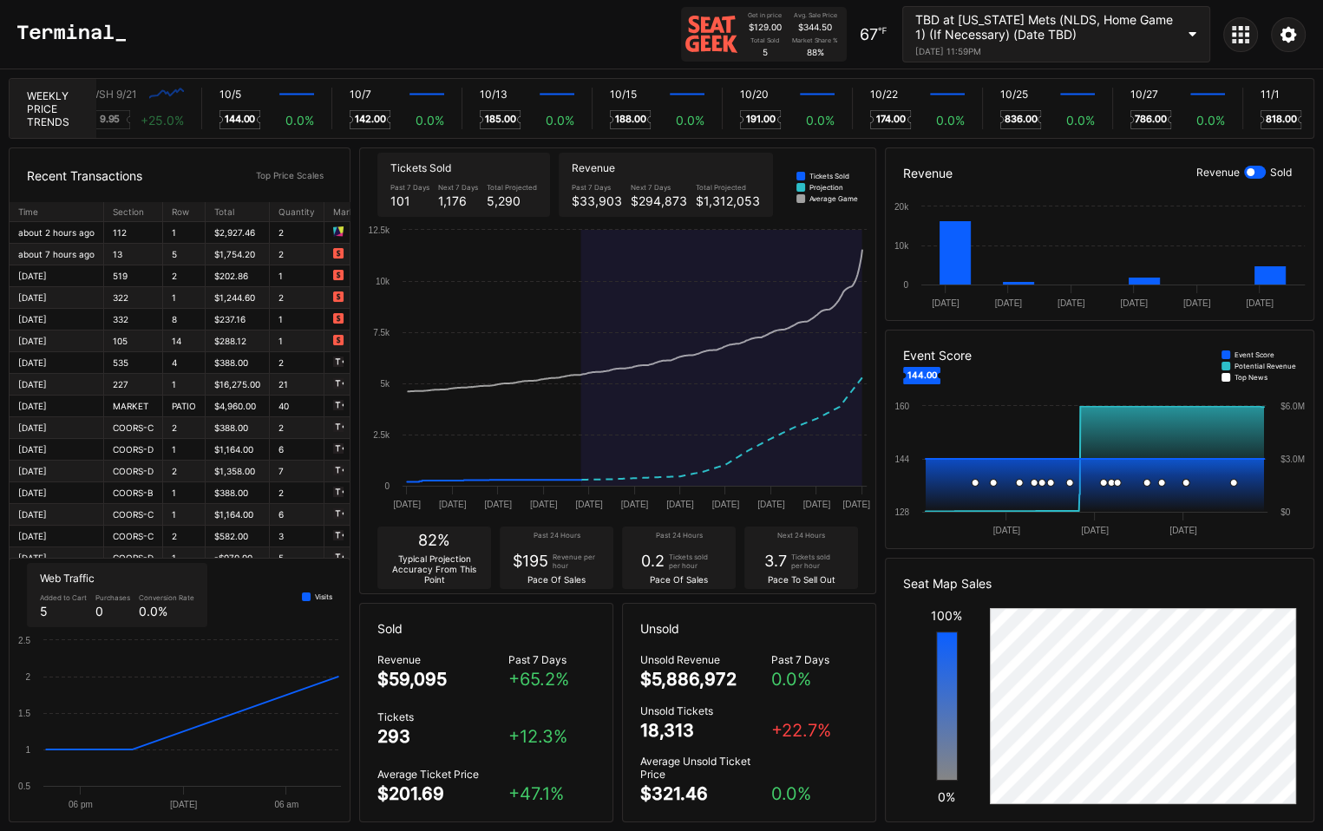
click at [1261, 173] on div at bounding box center [1255, 172] width 22 height 13
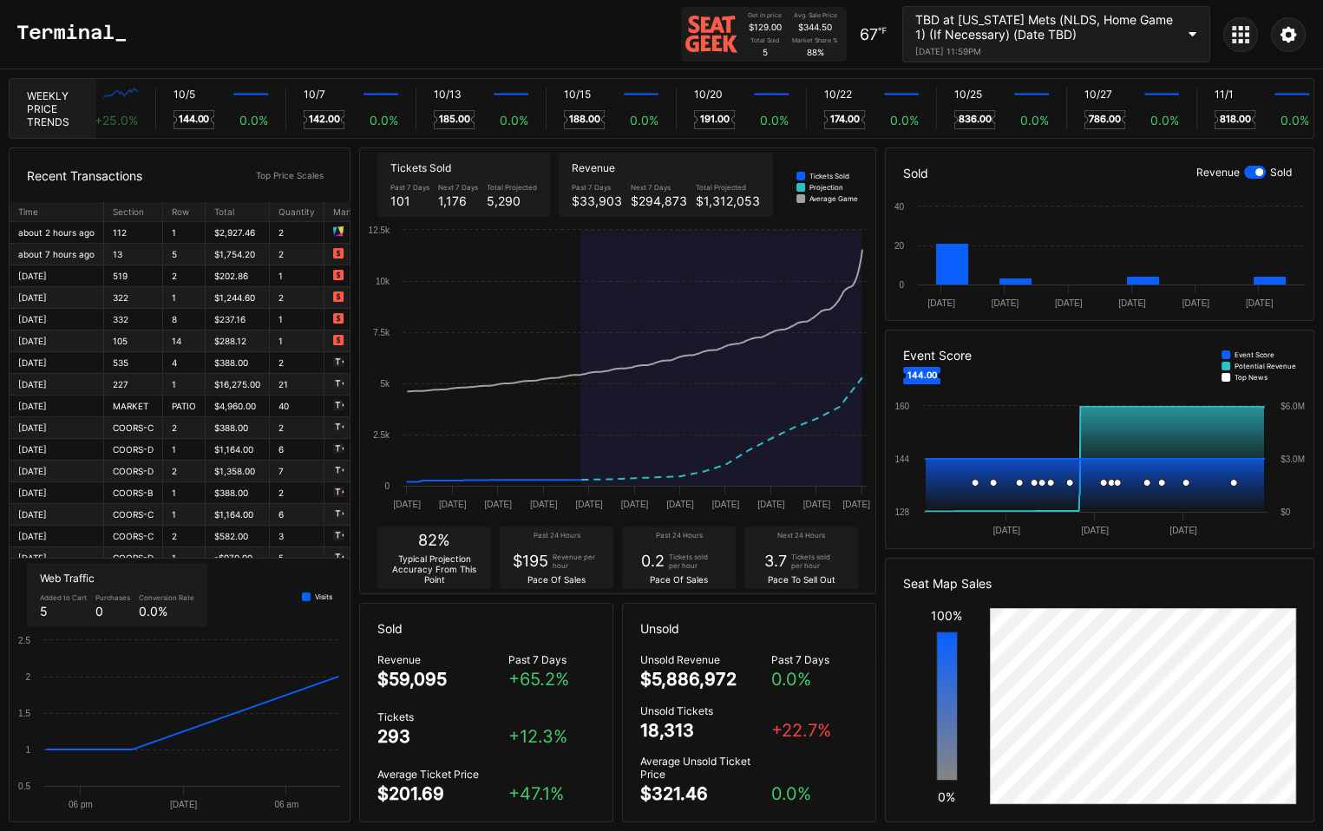
click at [1250, 171] on div at bounding box center [1255, 172] width 22 height 13
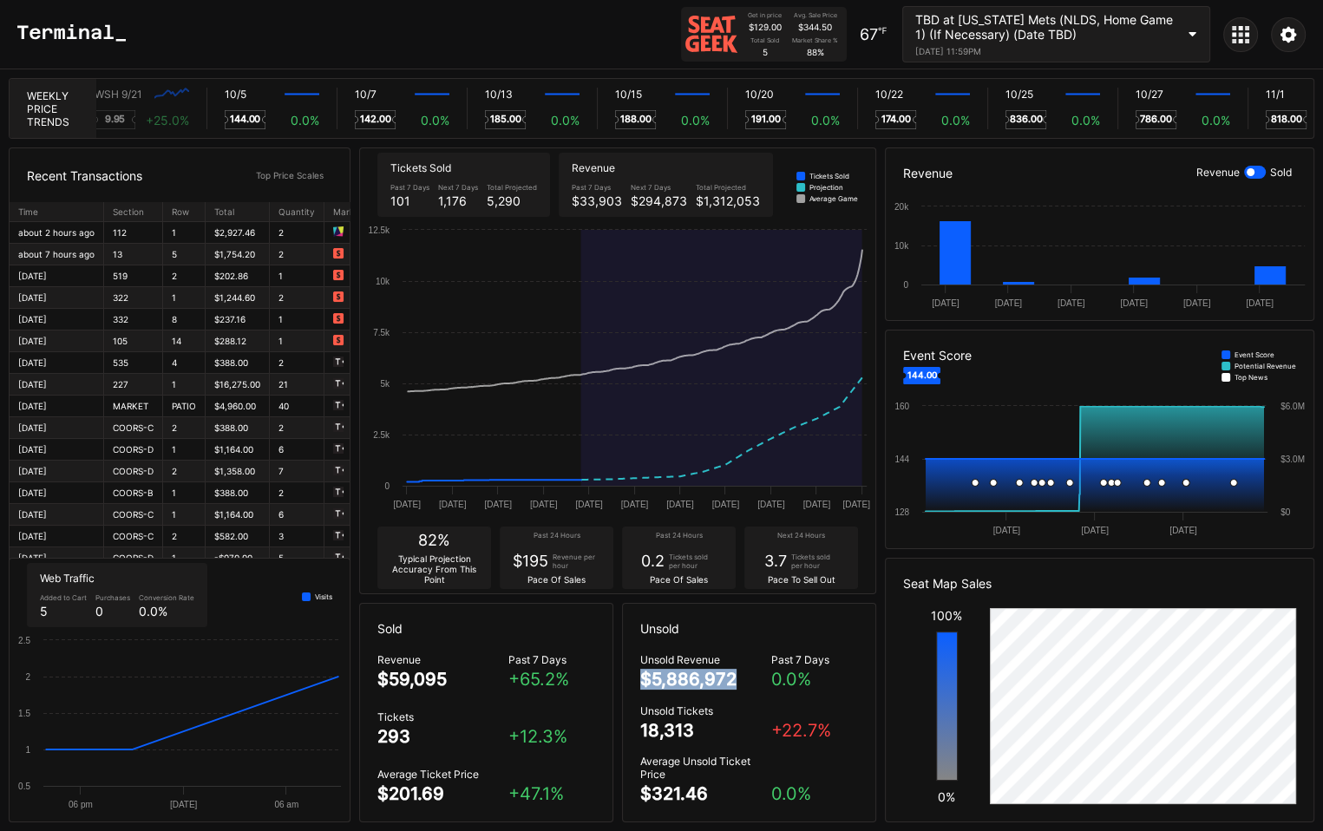
drag, startPoint x: 637, startPoint y: 683, endPoint x: 743, endPoint y: 687, distance: 106.7
click at [743, 687] on div "Unsold Revenue $5,886,972 Past 7 Days 0.0 % Unsold Tickets 18,313 + 22.7 % Aver…" at bounding box center [749, 737] width 252 height 168
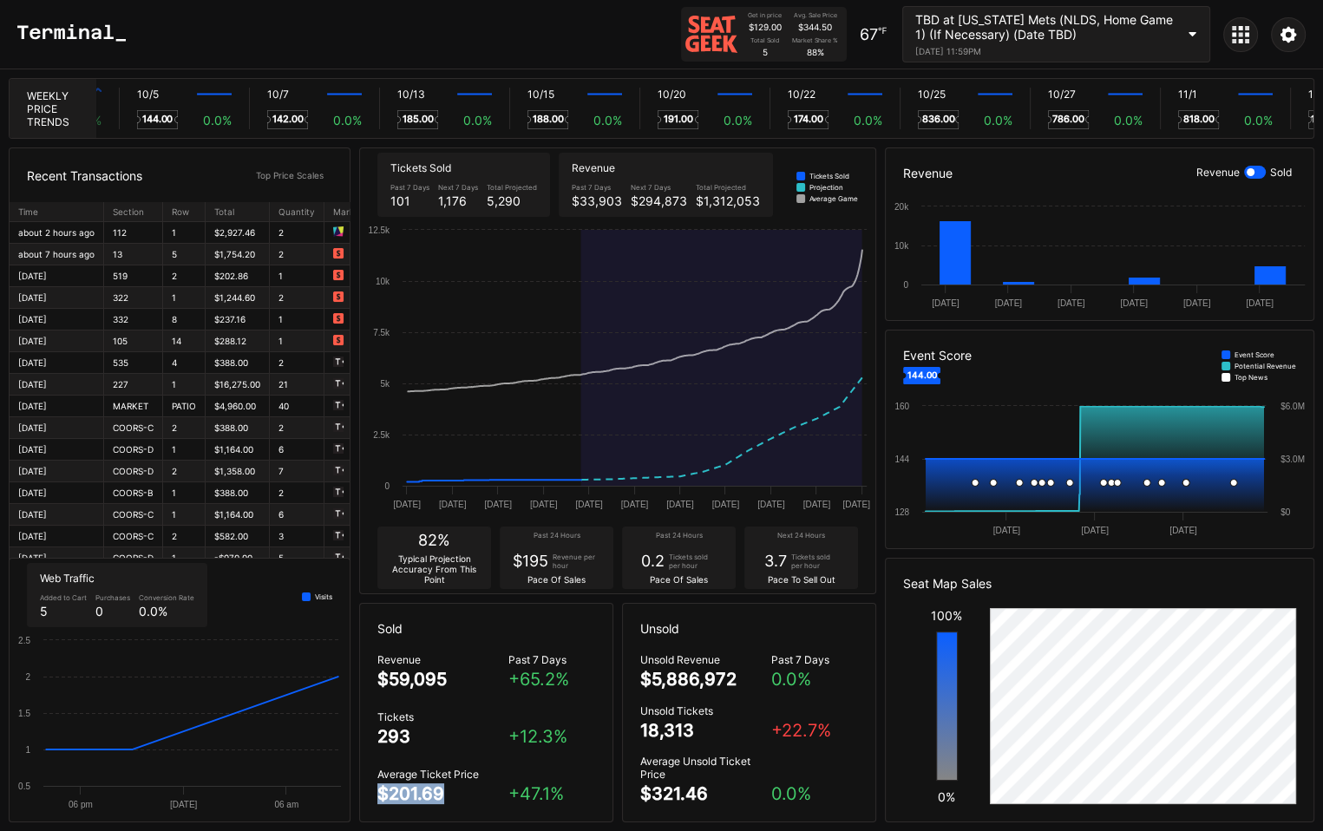
drag, startPoint x: 456, startPoint y: 798, endPoint x: 366, endPoint y: 796, distance: 90.2
click at [366, 796] on div "Revenue $59,095 Past 7 Days + 65.2 % Tickets 293 + 12.3 % Average Ticket Price …" at bounding box center [486, 737] width 252 height 168
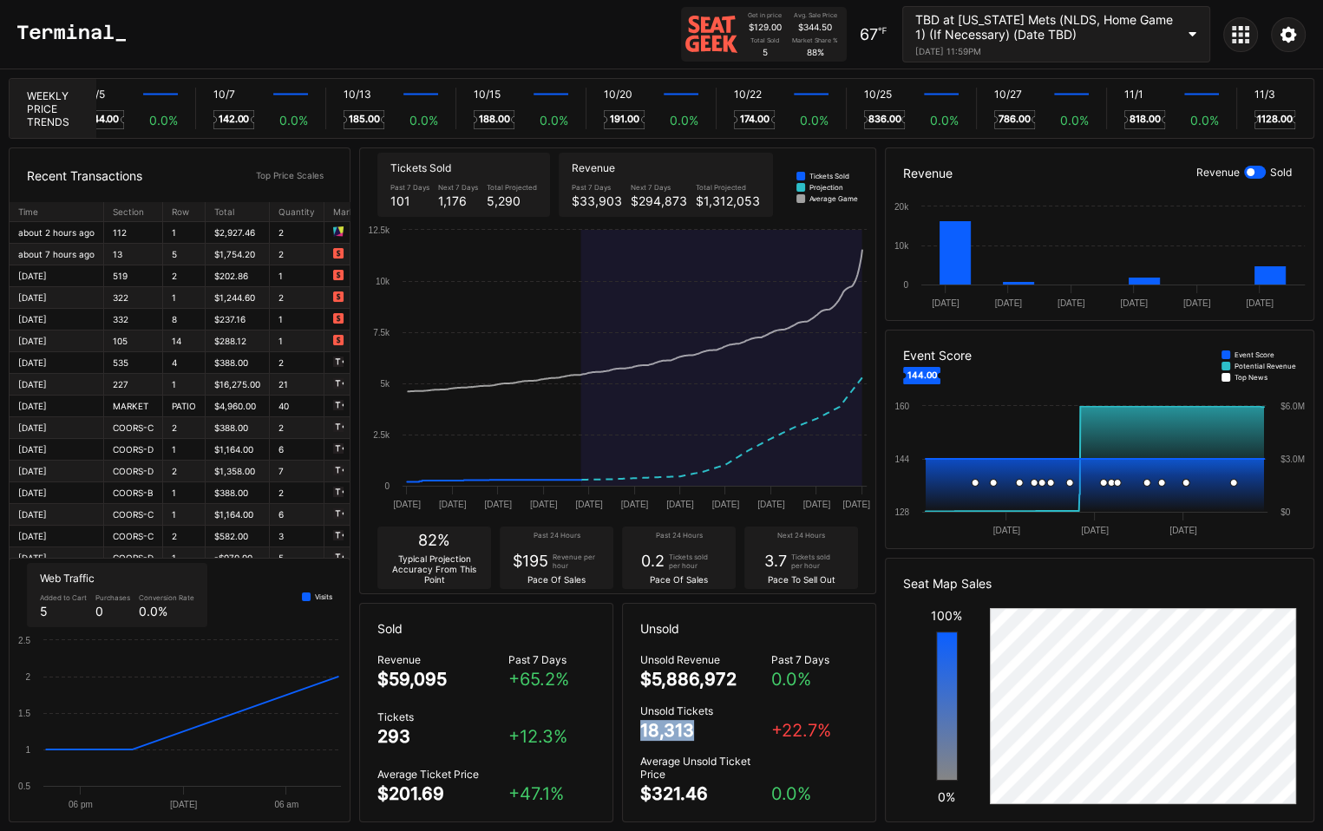
drag, startPoint x: 709, startPoint y: 738, endPoint x: 630, endPoint y: 737, distance: 79.8
click at [627, 733] on div "Unsold Revenue $5,886,972 Past 7 Days 0.0 % Unsold Tickets 18,313 + 22.7 % Aver…" at bounding box center [749, 737] width 252 height 168
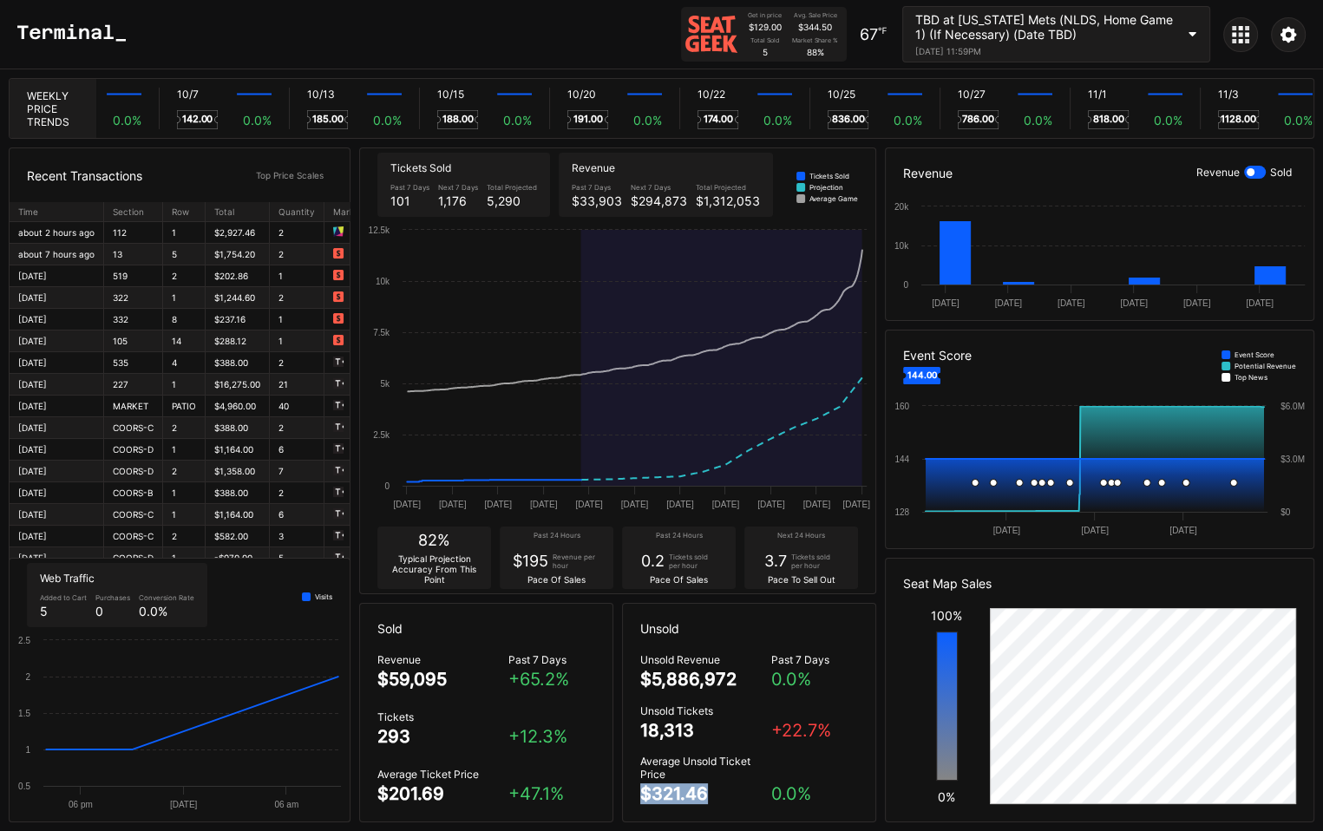
drag, startPoint x: 724, startPoint y: 797, endPoint x: 641, endPoint y: 794, distance: 83.3
click at [641, 794] on div "Average Unsold Ticket Price $321.46" at bounding box center [705, 779] width 131 height 49
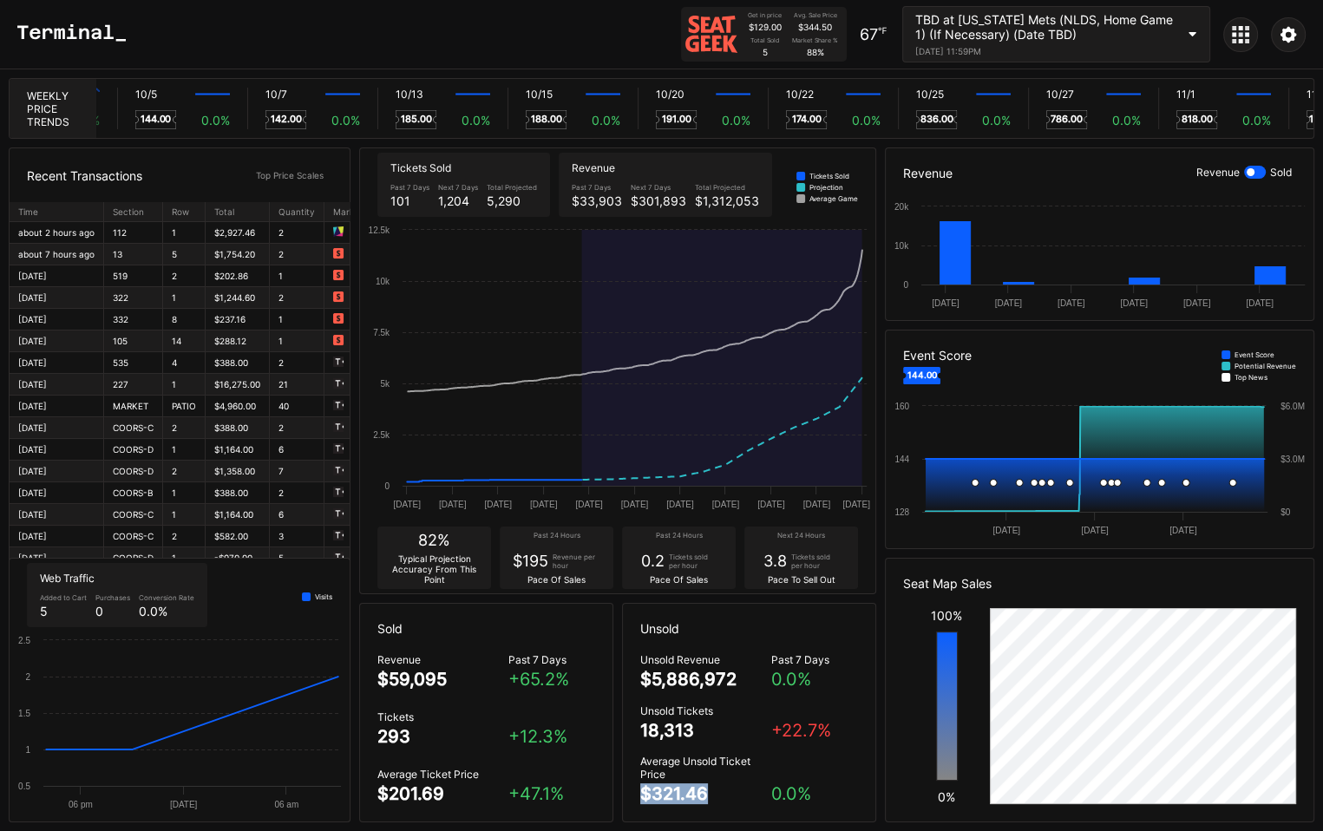
scroll to position [0, 10387]
